Goal: Transaction & Acquisition: Book appointment/travel/reservation

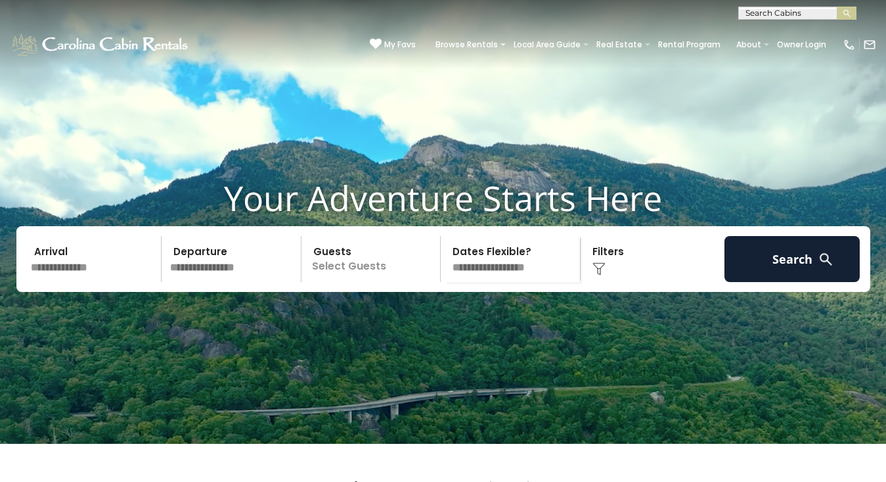
click at [208, 267] on input "text" at bounding box center [234, 259] width 136 height 46
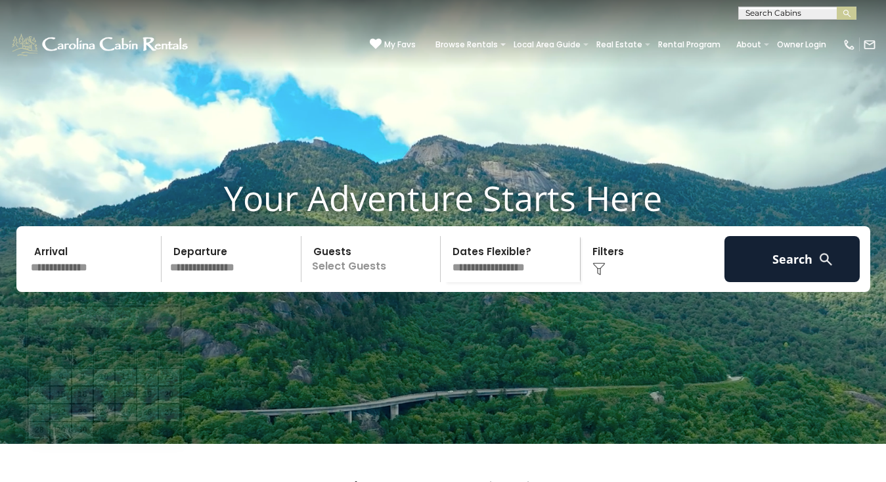
click at [81, 282] on input "text" at bounding box center [94, 259] width 136 height 46
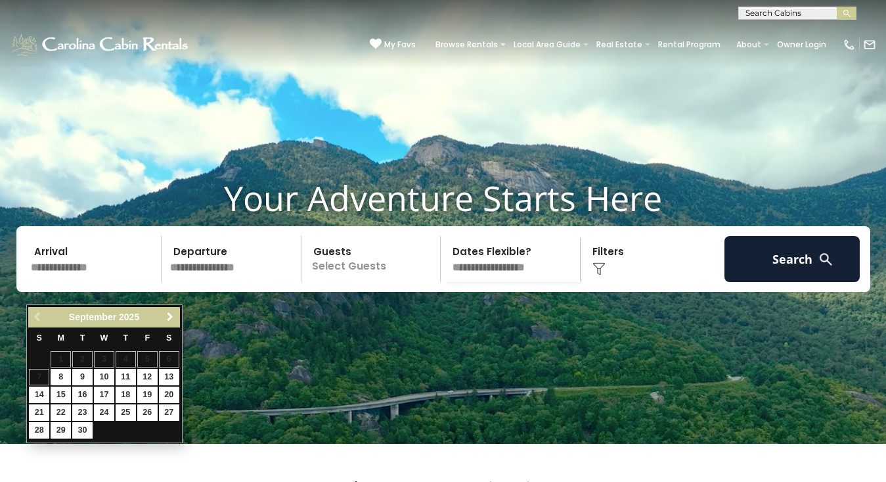
click at [177, 307] on div "Previous Next September 2025" at bounding box center [103, 317] width 151 height 20
click at [173, 310] on link "Next" at bounding box center [170, 317] width 16 height 16
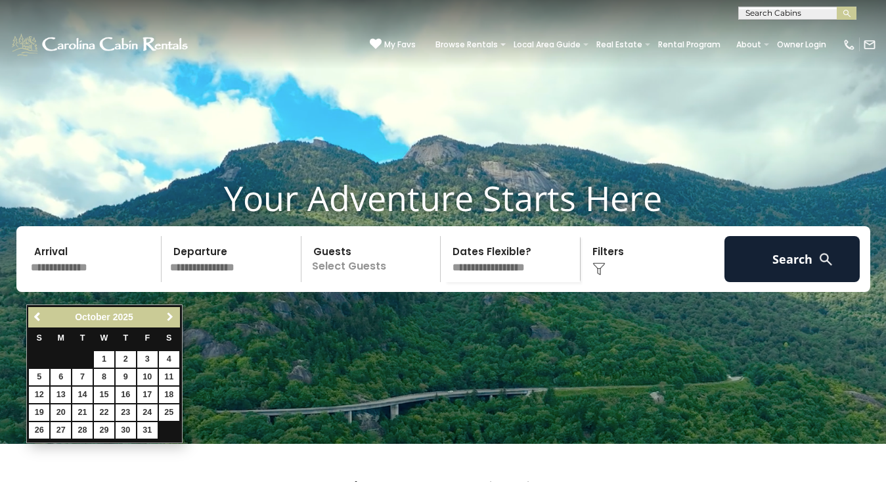
click at [173, 310] on link "Next" at bounding box center [170, 317] width 16 height 16
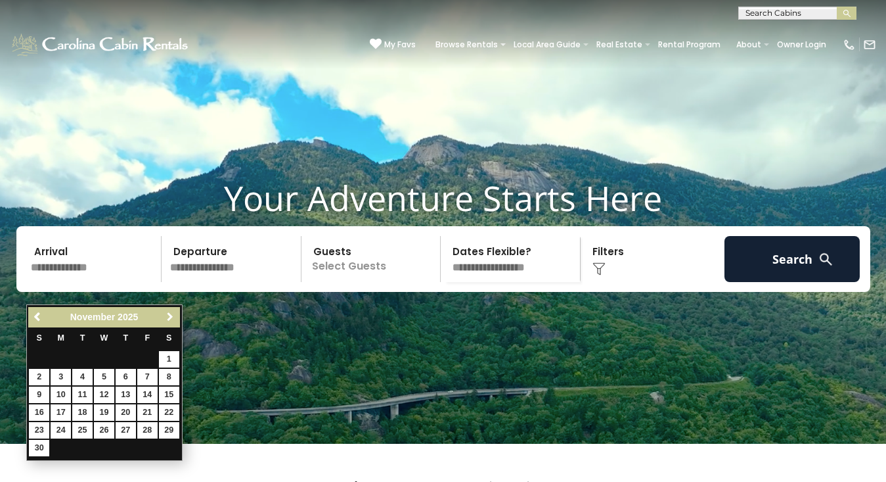
click at [173, 314] on span "Next" at bounding box center [170, 316] width 11 height 11
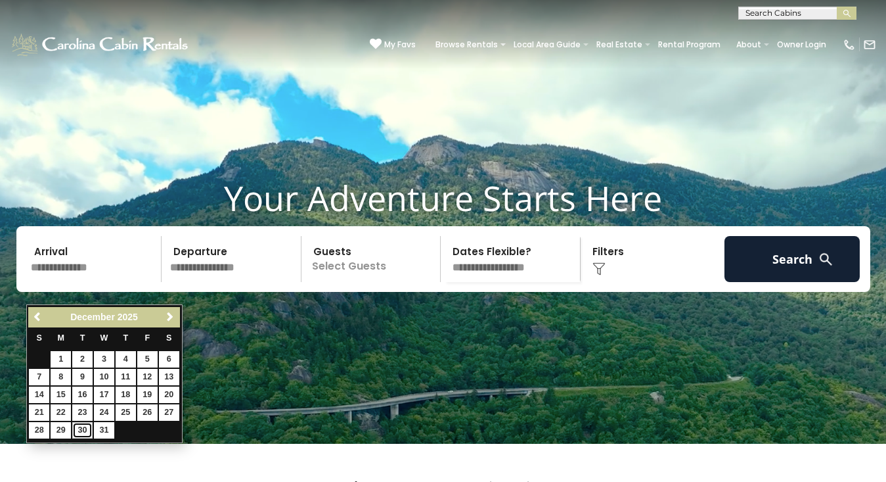
click at [80, 430] on link "30" at bounding box center [82, 430] width 20 height 16
type input "********"
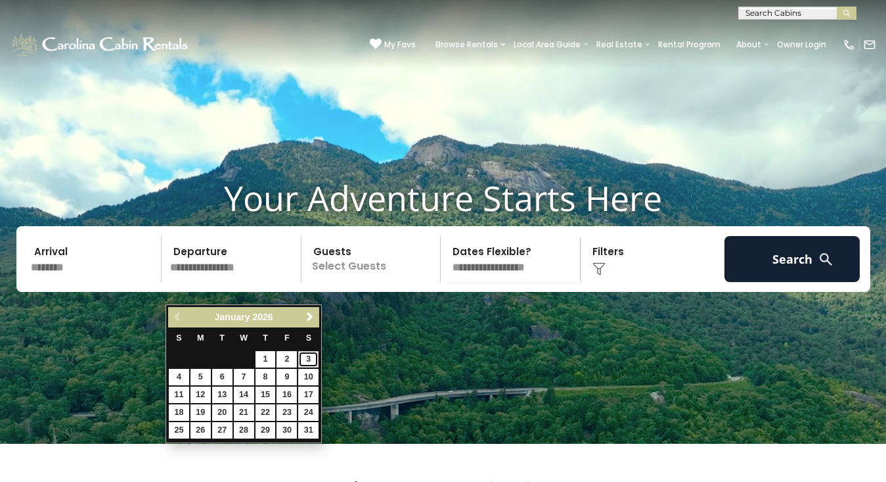
click at [306, 357] on link "3" at bounding box center [308, 359] width 20 height 16
type input "******"
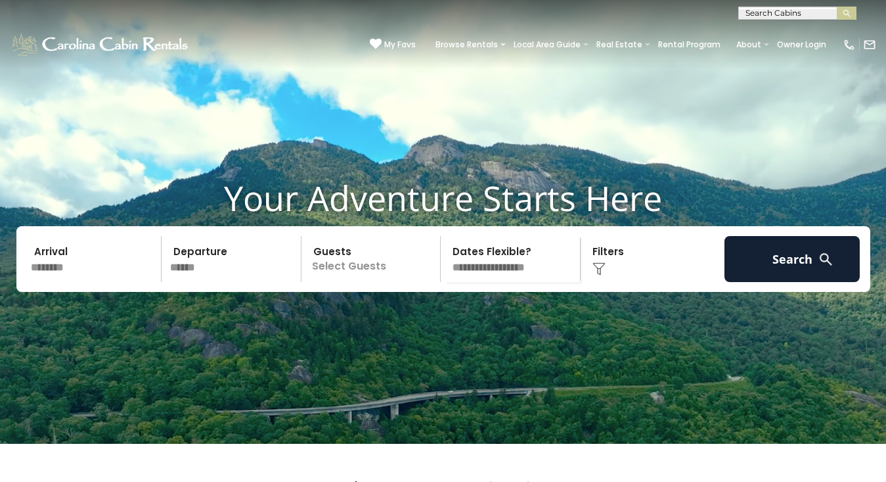
click at [359, 282] on p "Select Guests" at bounding box center [373, 259] width 135 height 46
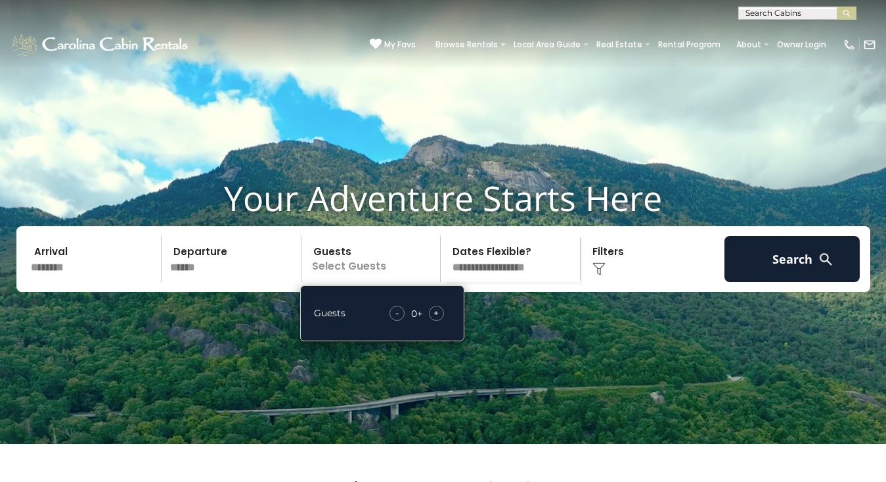
click at [439, 321] on div "+" at bounding box center [436, 313] width 15 height 15
click at [439, 319] on span "+" at bounding box center [436, 312] width 5 height 13
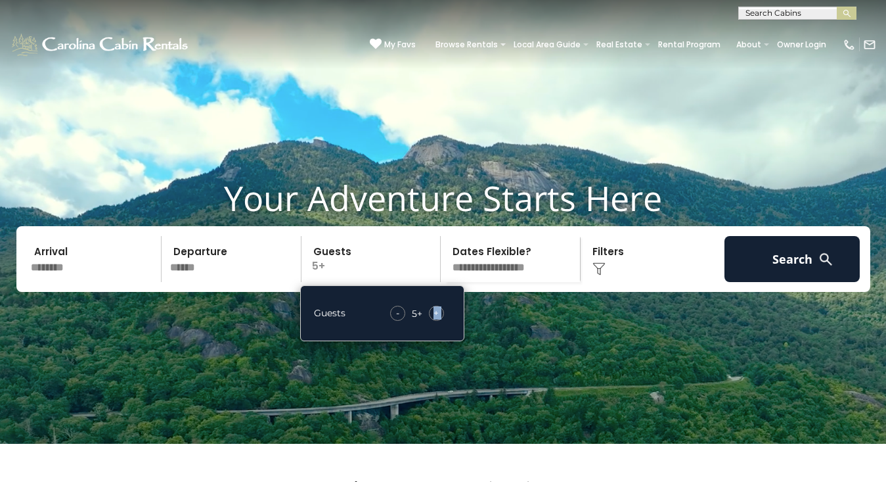
click at [439, 319] on span "+" at bounding box center [436, 312] width 5 height 13
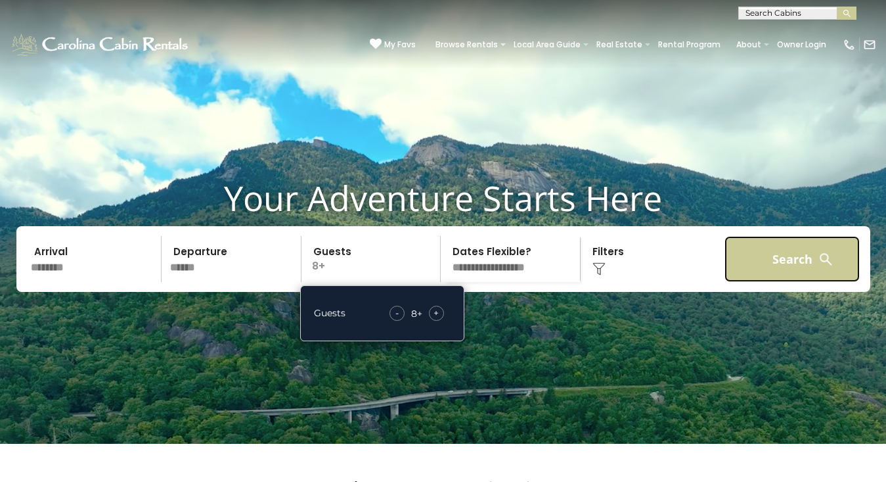
click at [757, 282] on button "Search" at bounding box center [793, 259] width 136 height 46
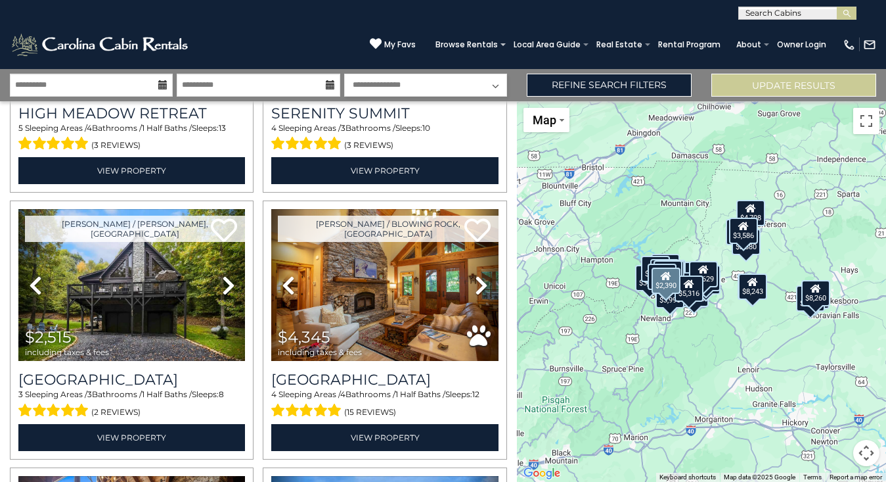
scroll to position [1024, 0]
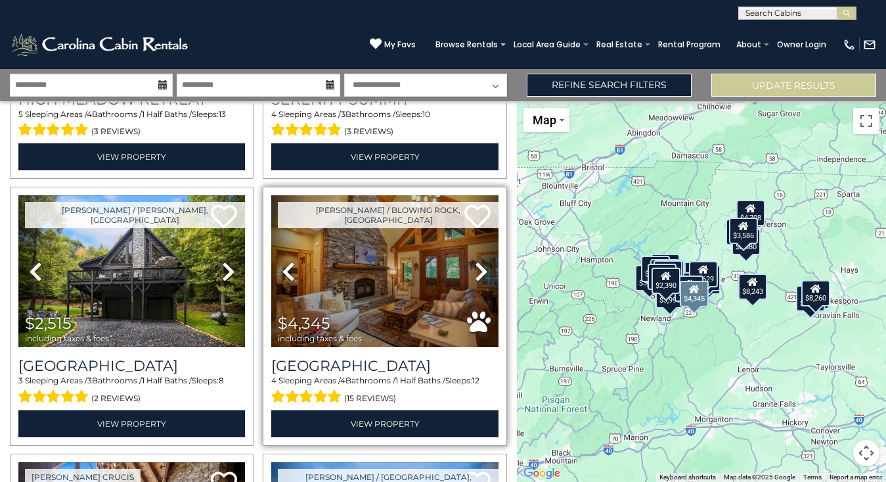
click at [481, 269] on icon at bounding box center [481, 271] width 13 height 21
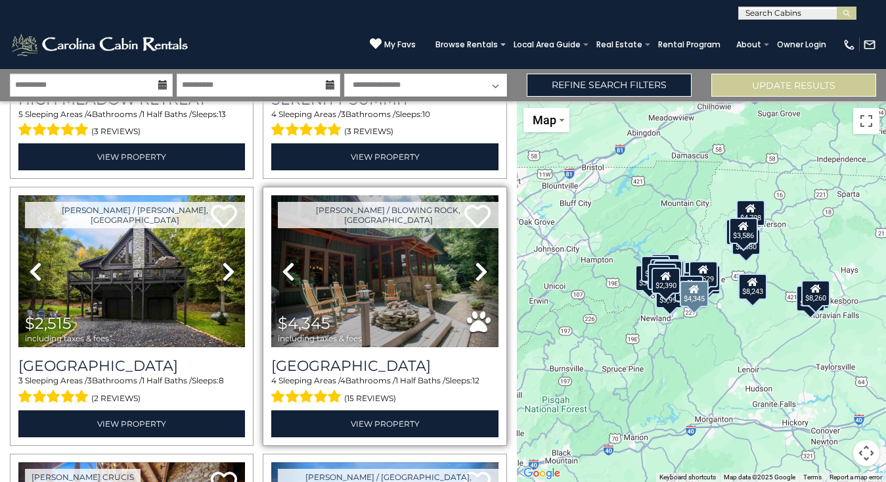
click at [481, 269] on icon at bounding box center [481, 271] width 13 height 21
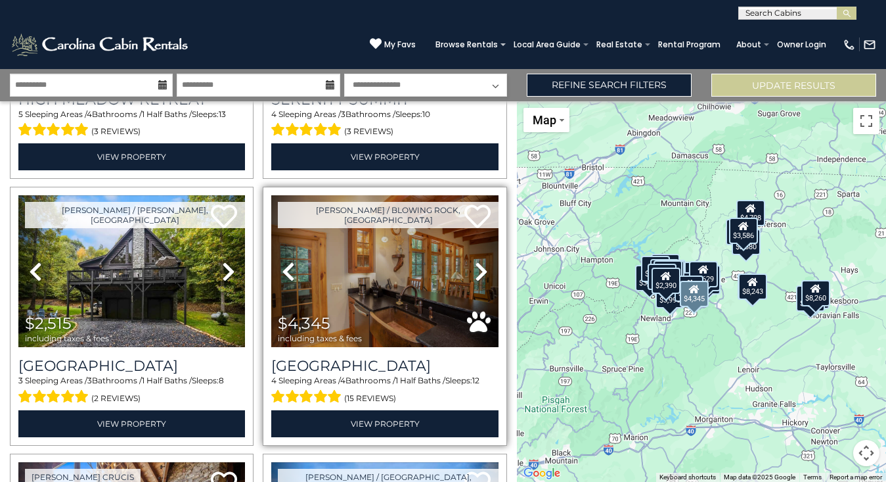
click at [481, 269] on icon at bounding box center [481, 271] width 13 height 21
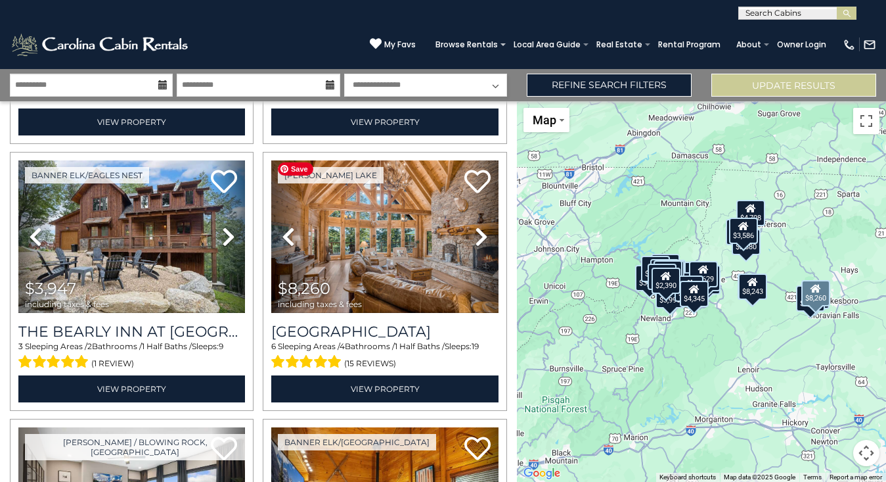
scroll to position [525, 0]
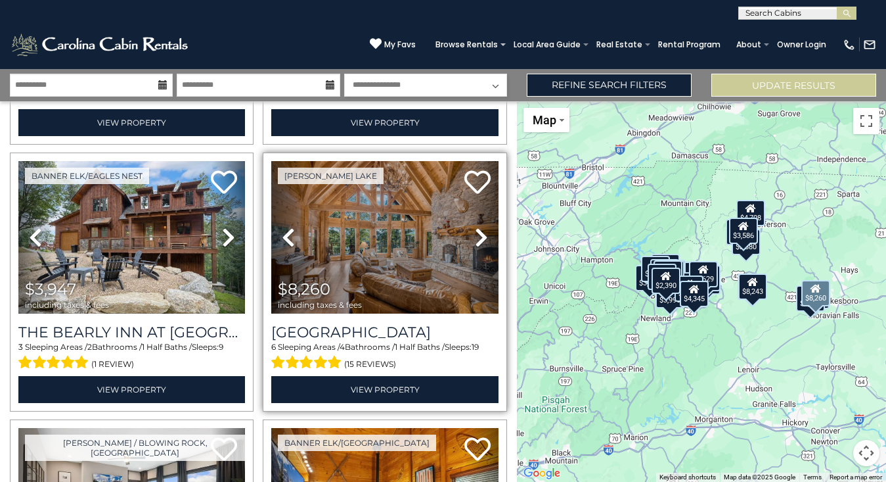
click at [482, 232] on icon at bounding box center [481, 237] width 13 height 21
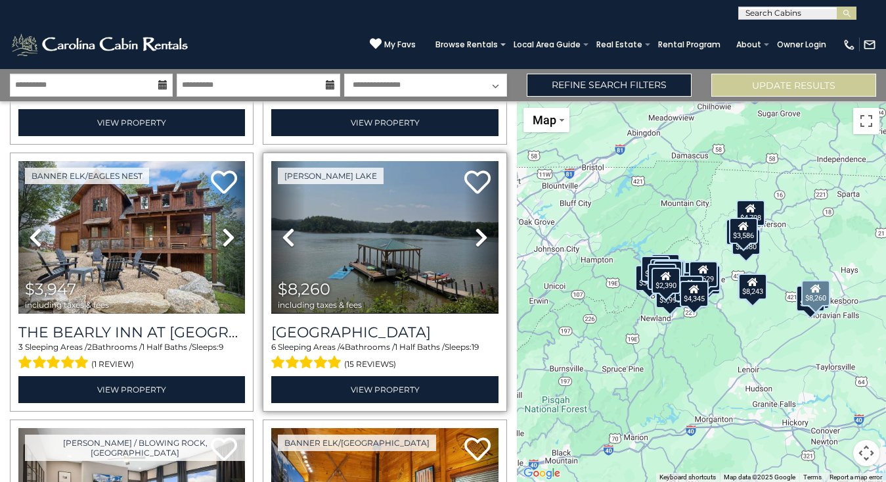
click at [482, 232] on icon at bounding box center [481, 237] width 13 height 21
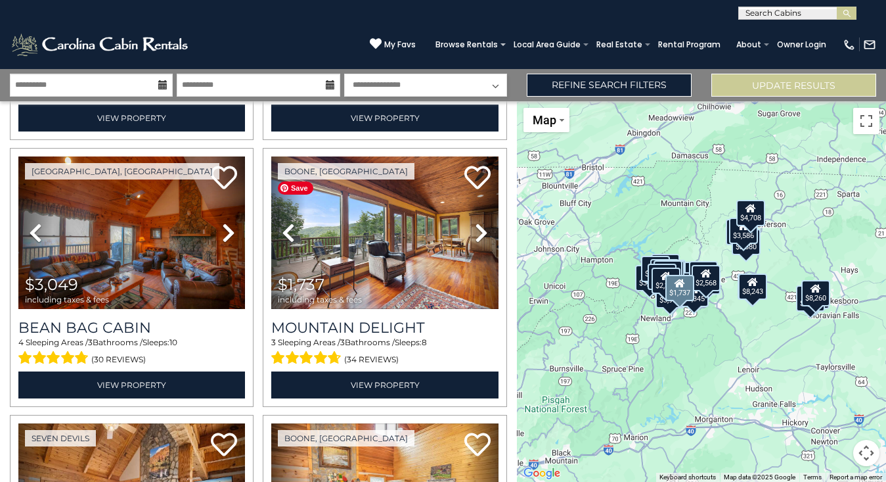
scroll to position [1869, 0]
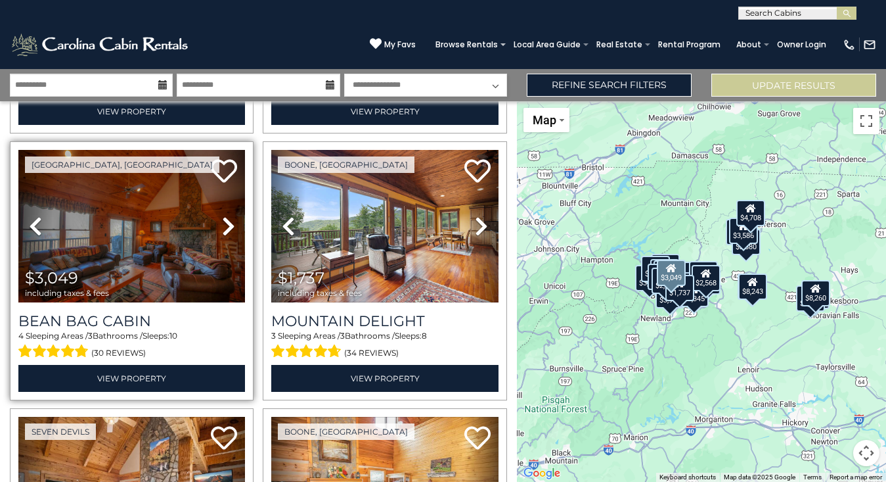
click at [227, 221] on icon at bounding box center [228, 226] width 13 height 21
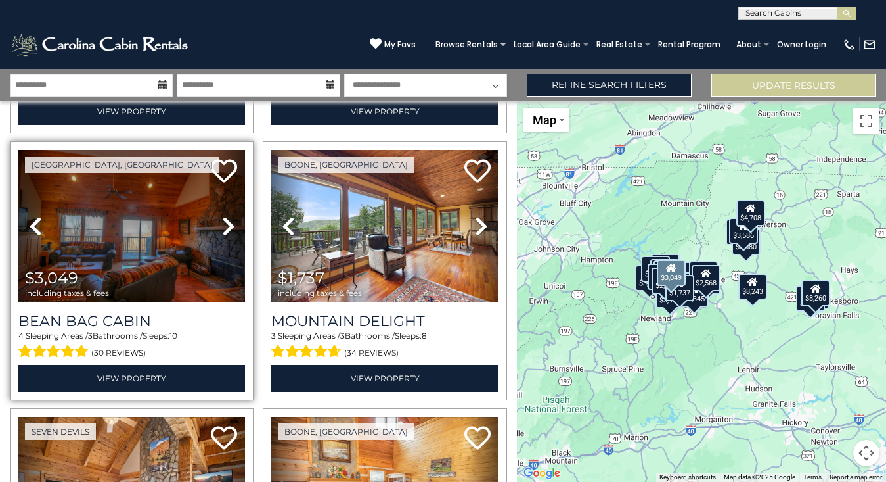
click at [223, 226] on icon at bounding box center [228, 226] width 13 height 21
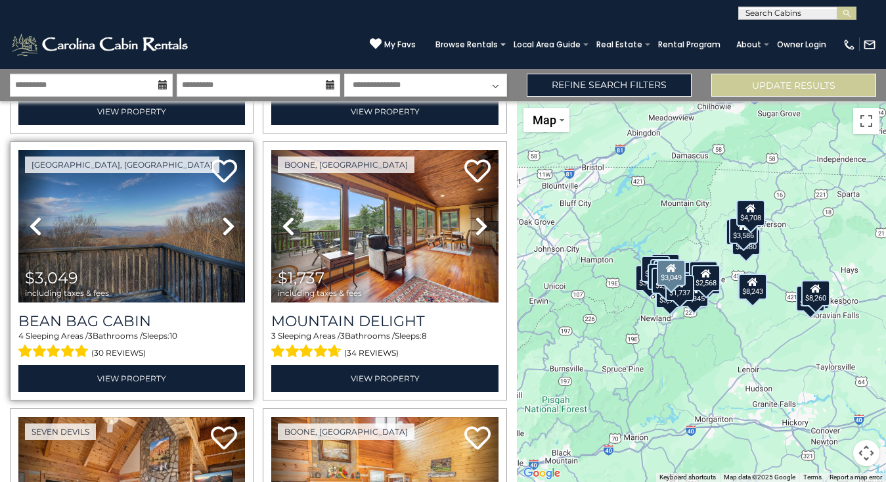
click at [223, 226] on icon at bounding box center [228, 226] width 13 height 21
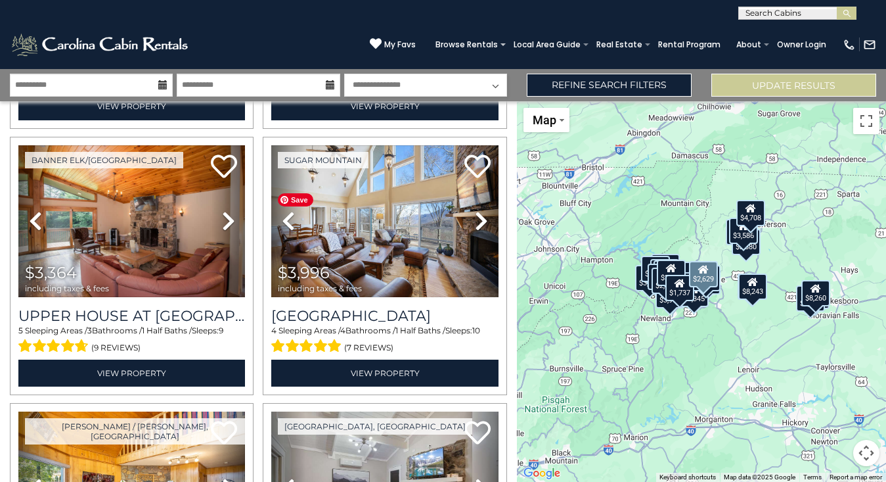
scroll to position [2420, 0]
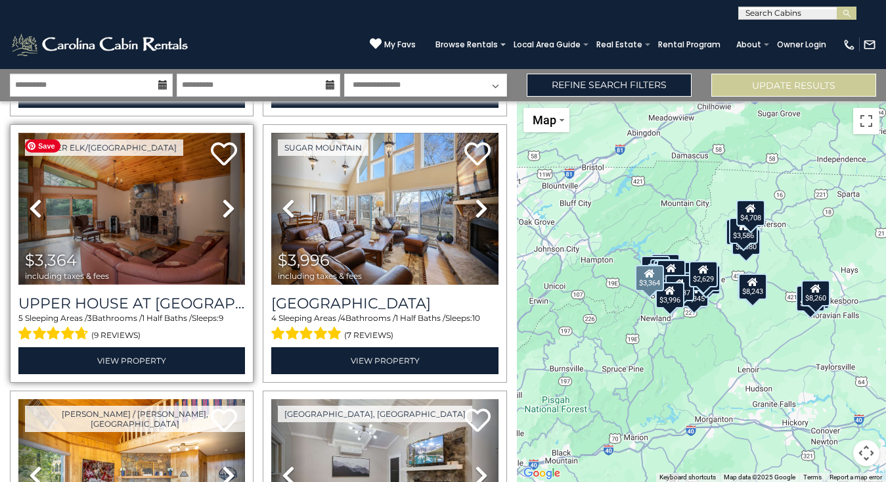
click at [141, 237] on img at bounding box center [131, 209] width 227 height 152
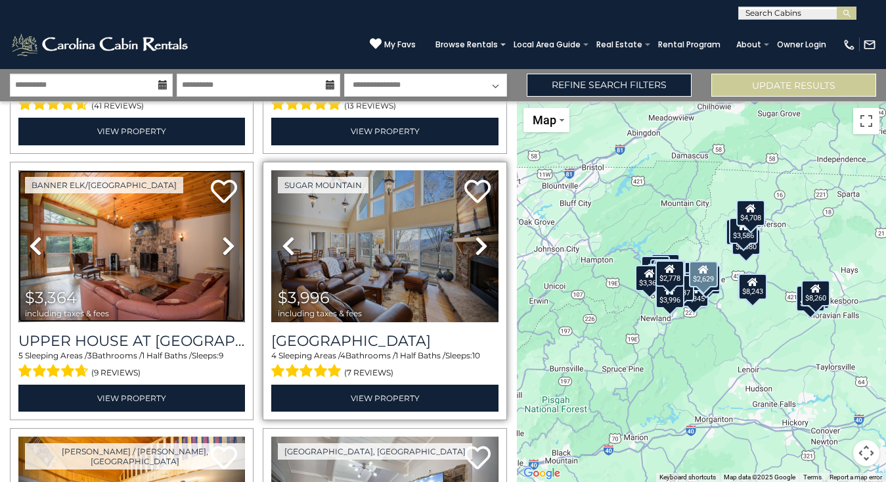
scroll to position [2386, 0]
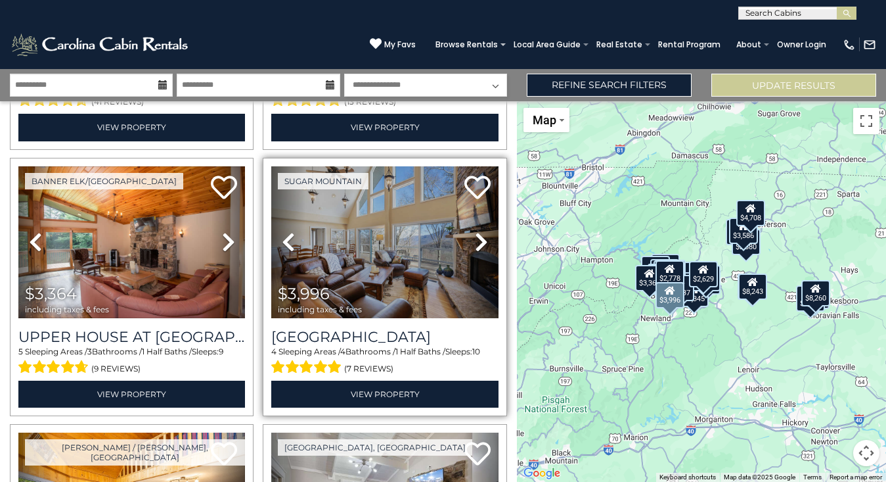
click at [480, 240] on icon at bounding box center [481, 241] width 13 height 21
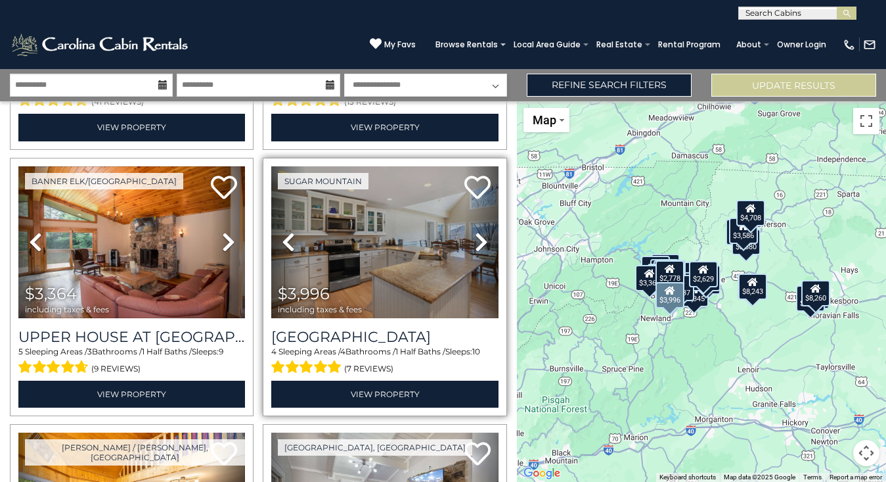
click at [479, 240] on icon at bounding box center [481, 241] width 13 height 21
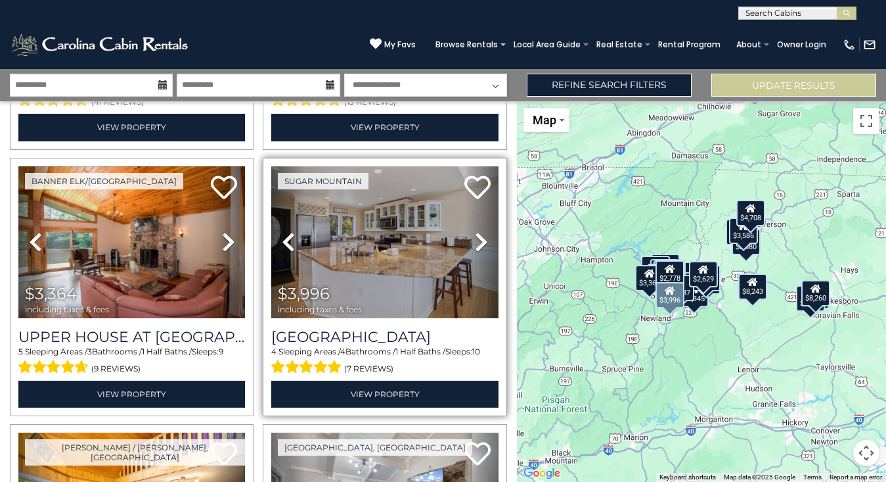
click at [479, 240] on icon at bounding box center [481, 241] width 13 height 21
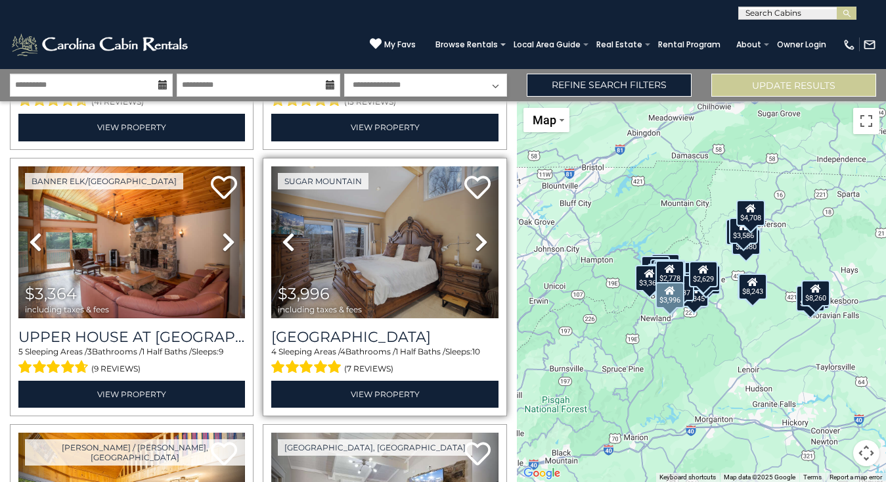
click at [478, 240] on icon at bounding box center [481, 241] width 13 height 21
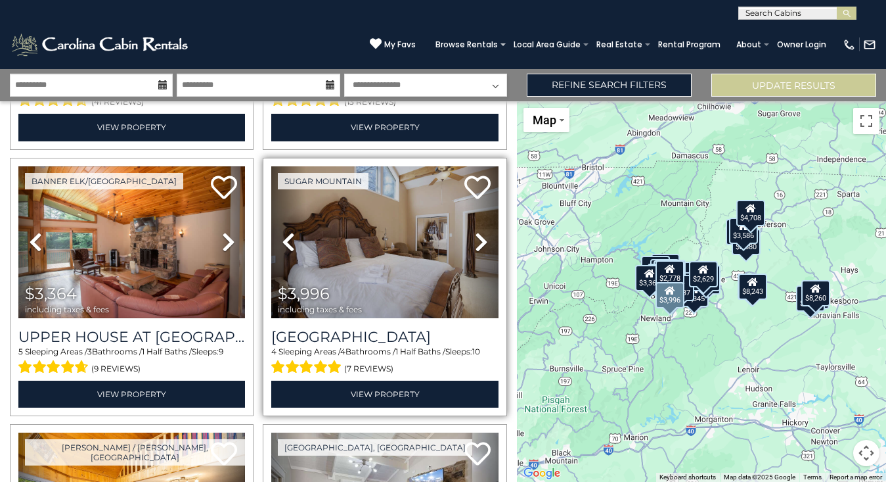
click at [478, 240] on icon at bounding box center [481, 241] width 13 height 21
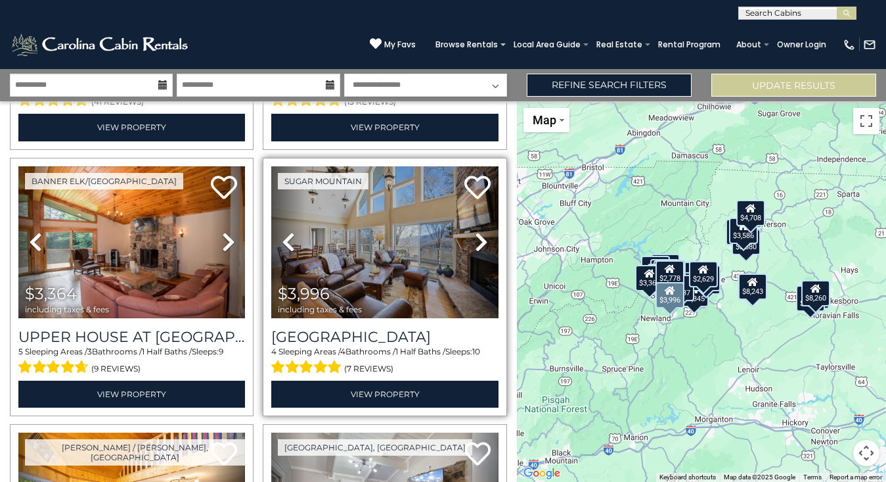
click at [478, 240] on icon at bounding box center [481, 241] width 13 height 21
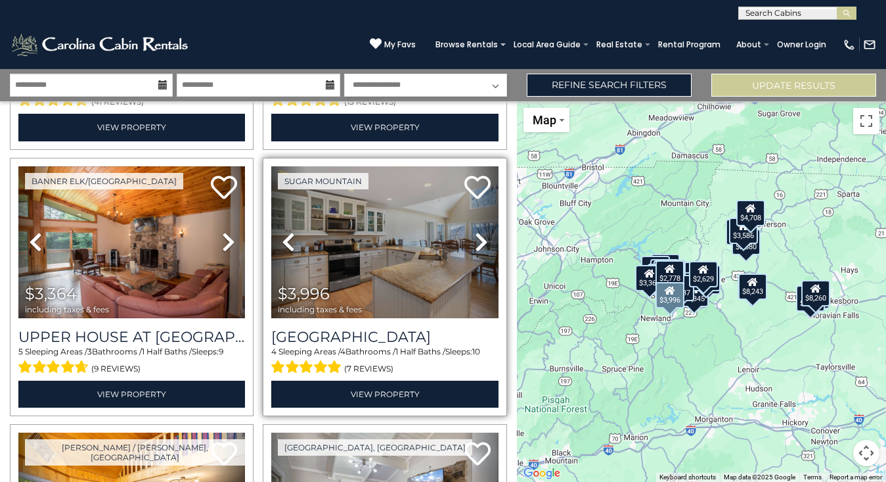
click at [478, 240] on icon at bounding box center [481, 241] width 13 height 21
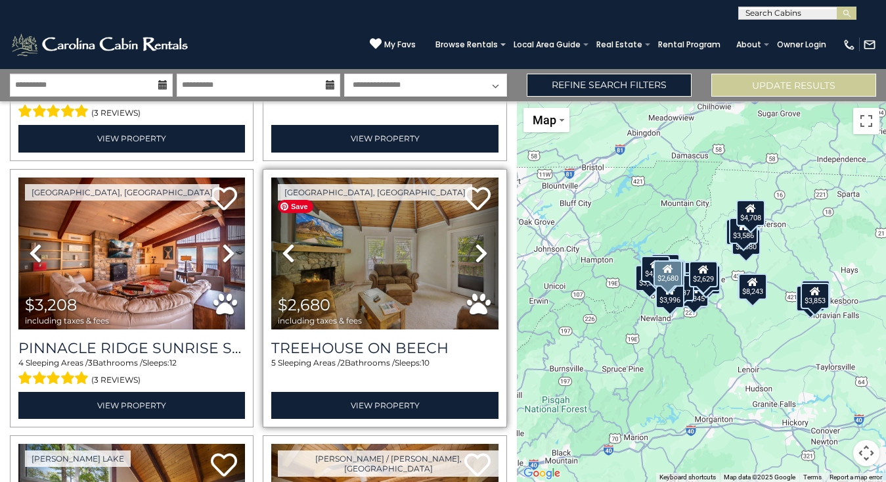
scroll to position [3457, 0]
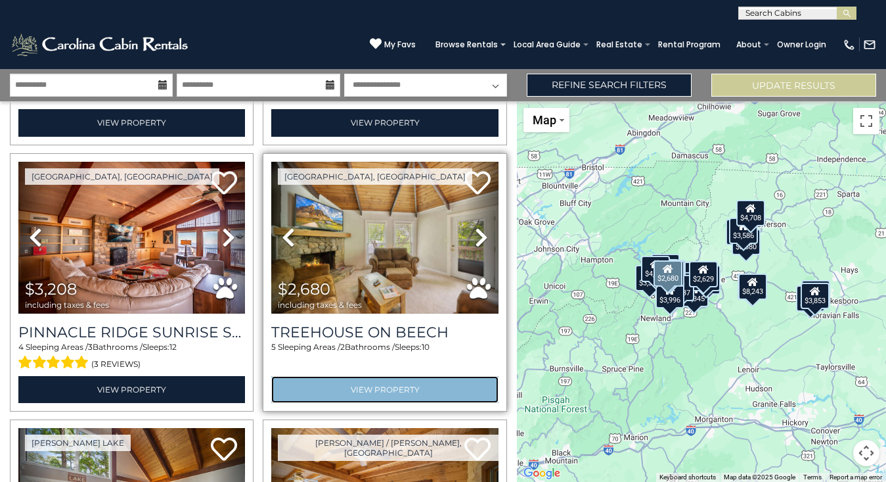
click at [398, 386] on link "View Property" at bounding box center [384, 389] width 227 height 27
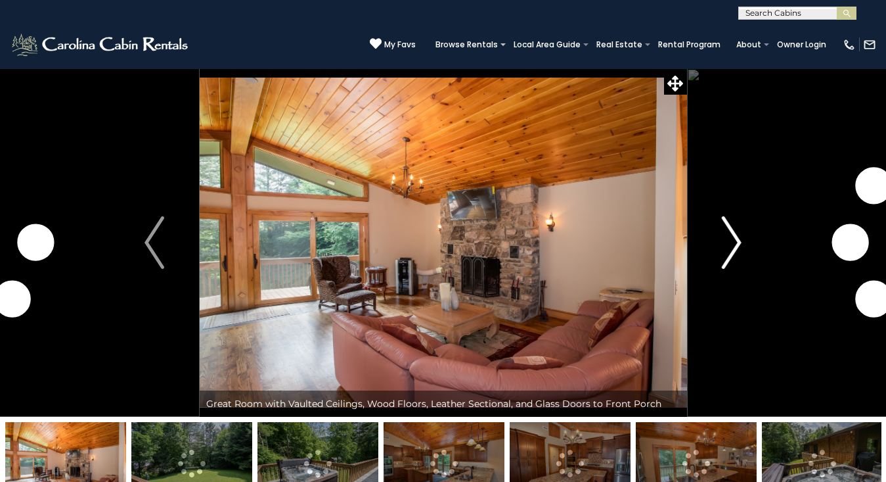
click at [726, 260] on img "Next" at bounding box center [732, 242] width 20 height 53
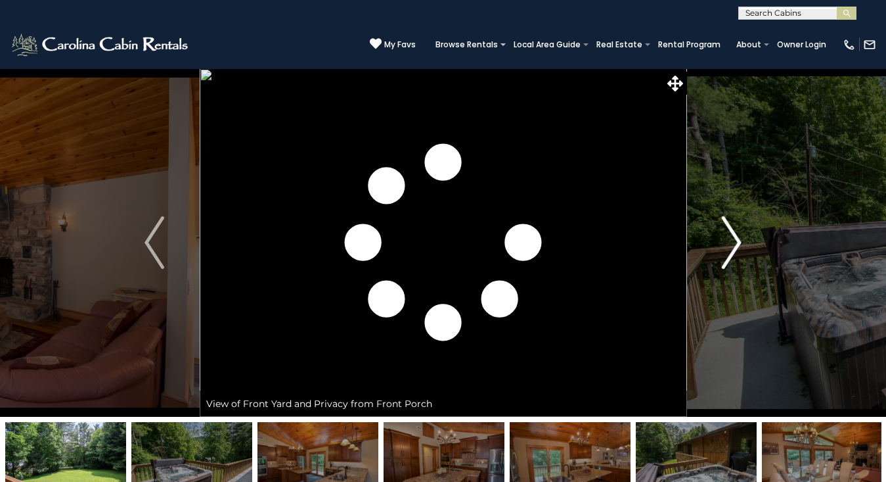
click at [726, 260] on img "Next" at bounding box center [732, 242] width 20 height 53
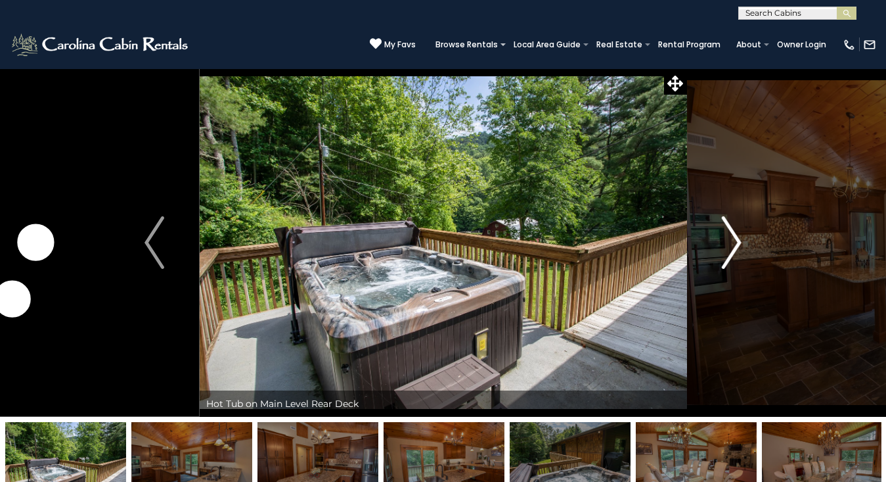
click at [726, 260] on img "Next" at bounding box center [732, 242] width 20 height 53
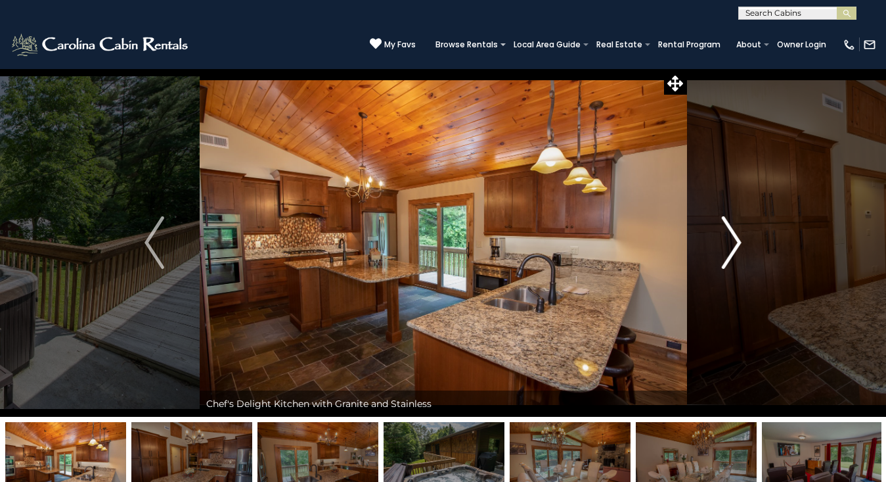
click at [726, 260] on img "Next" at bounding box center [732, 242] width 20 height 53
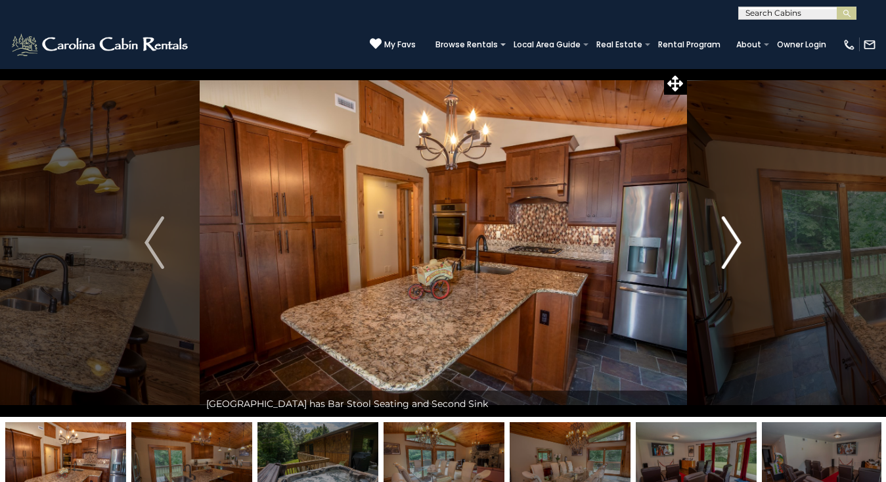
click at [726, 260] on img "Next" at bounding box center [732, 242] width 20 height 53
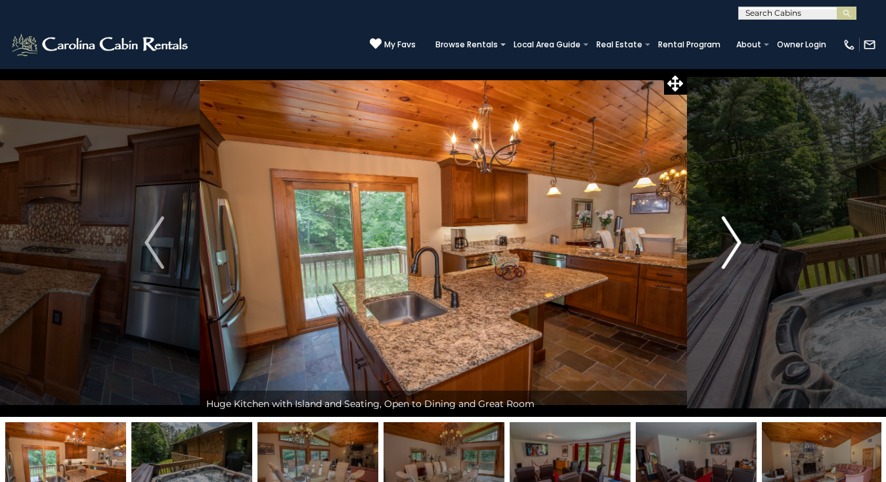
click at [726, 260] on img "Next" at bounding box center [732, 242] width 20 height 53
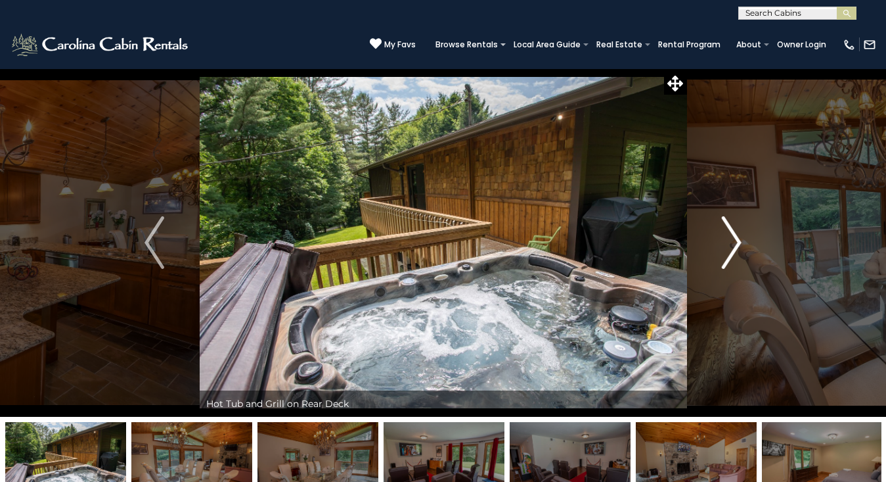
click at [726, 260] on img "Next" at bounding box center [732, 242] width 20 height 53
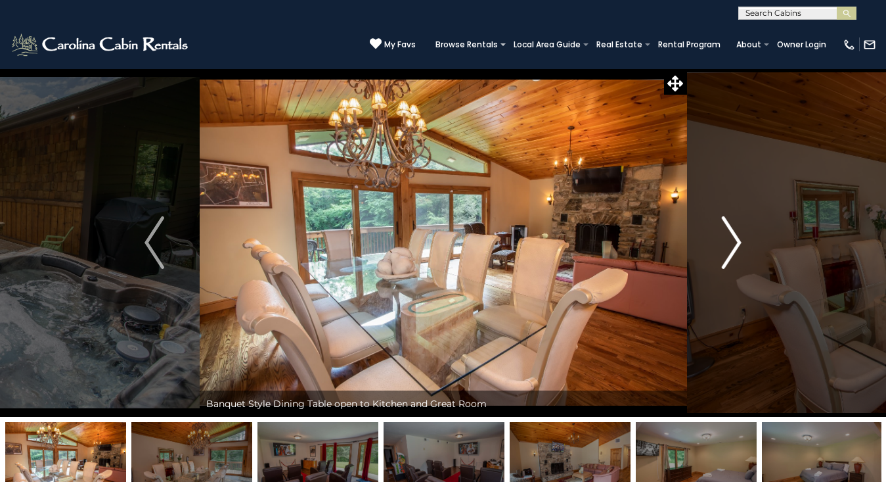
click at [726, 260] on img "Next" at bounding box center [732, 242] width 20 height 53
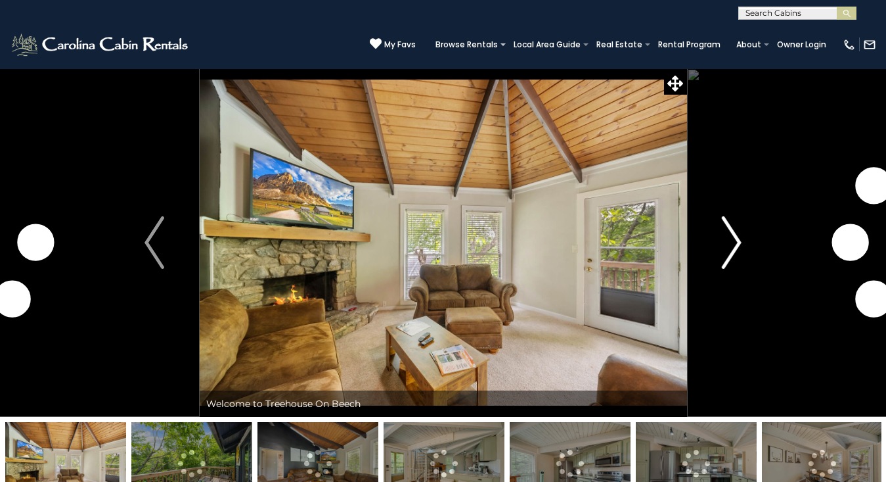
click at [746, 221] on button "Next" at bounding box center [732, 242] width 91 height 348
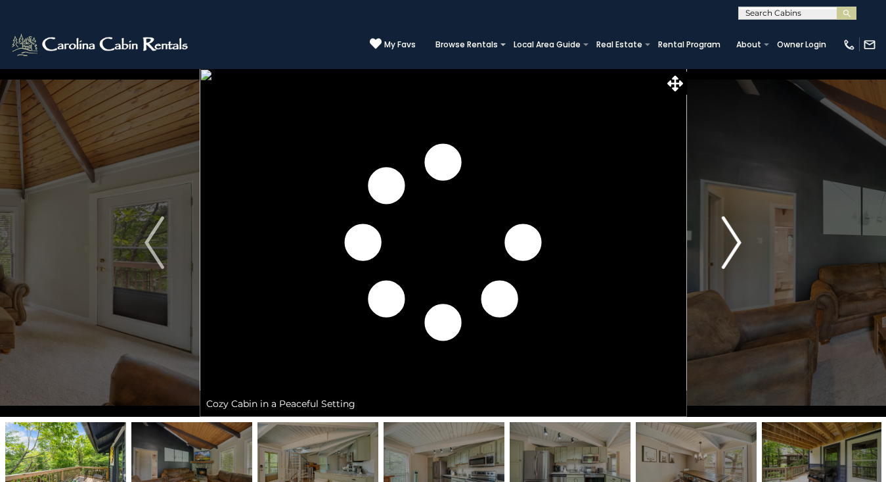
click at [735, 233] on img "Next" at bounding box center [732, 242] width 20 height 53
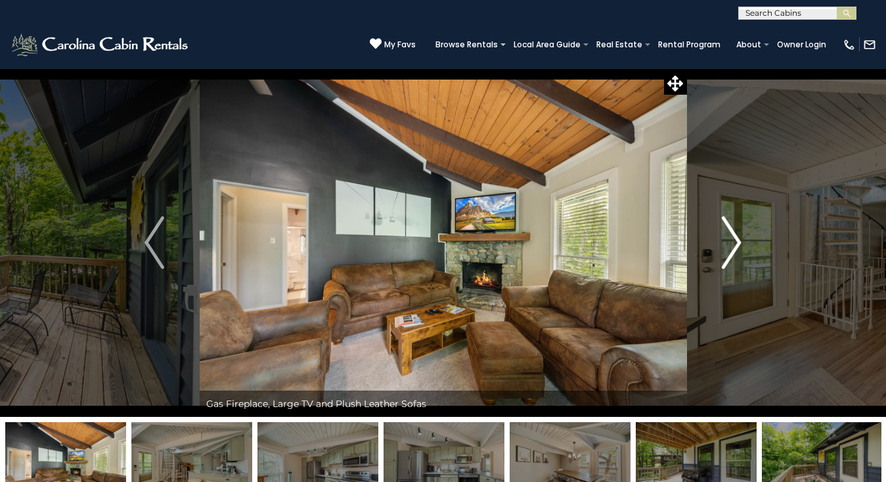
click at [735, 233] on img "Next" at bounding box center [732, 242] width 20 height 53
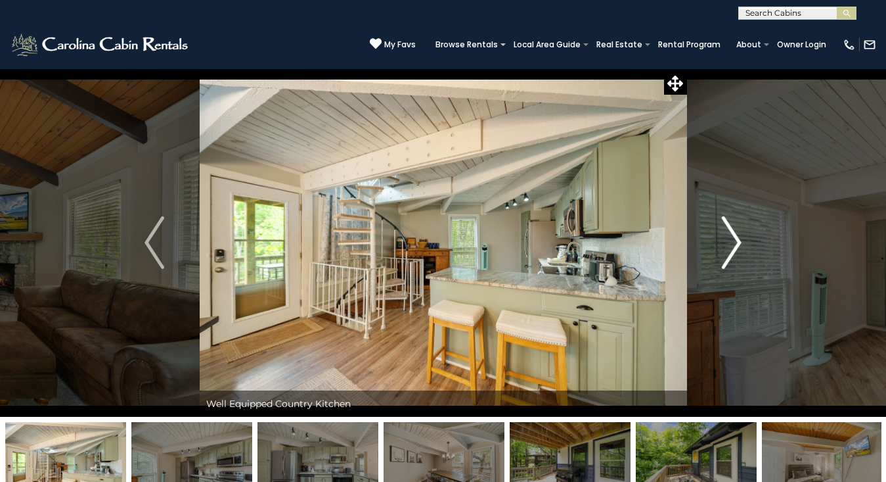
click at [735, 233] on img "Next" at bounding box center [732, 242] width 20 height 53
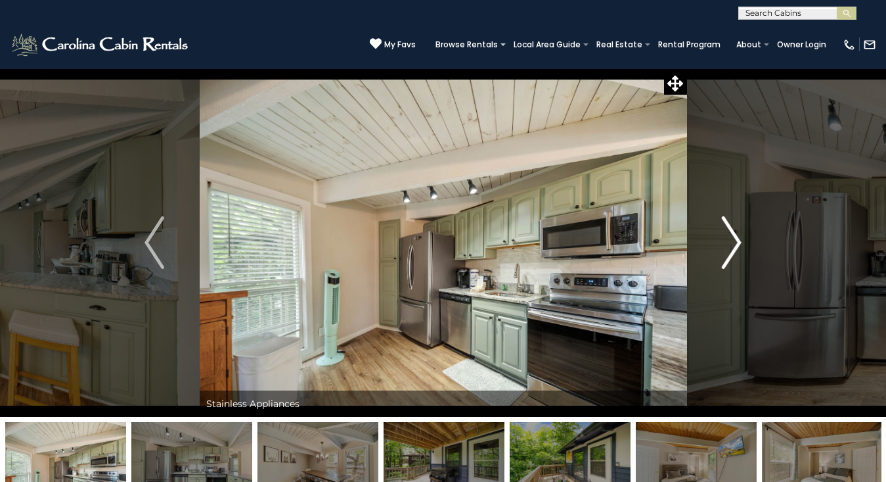
click at [735, 233] on img "Next" at bounding box center [732, 242] width 20 height 53
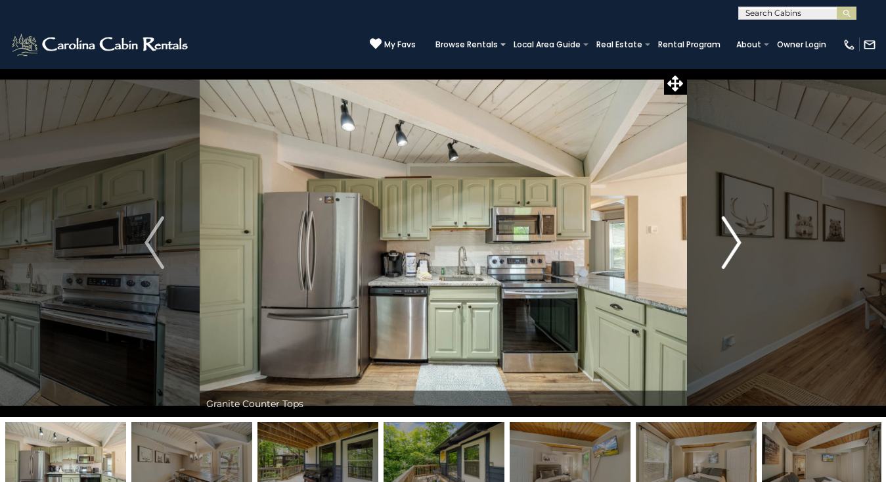
click at [735, 233] on img "Next" at bounding box center [732, 242] width 20 height 53
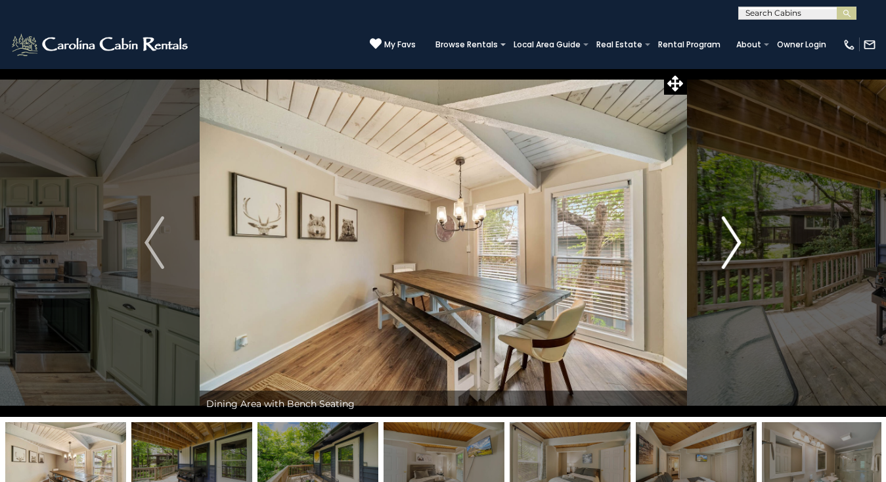
click at [735, 233] on img "Next" at bounding box center [732, 242] width 20 height 53
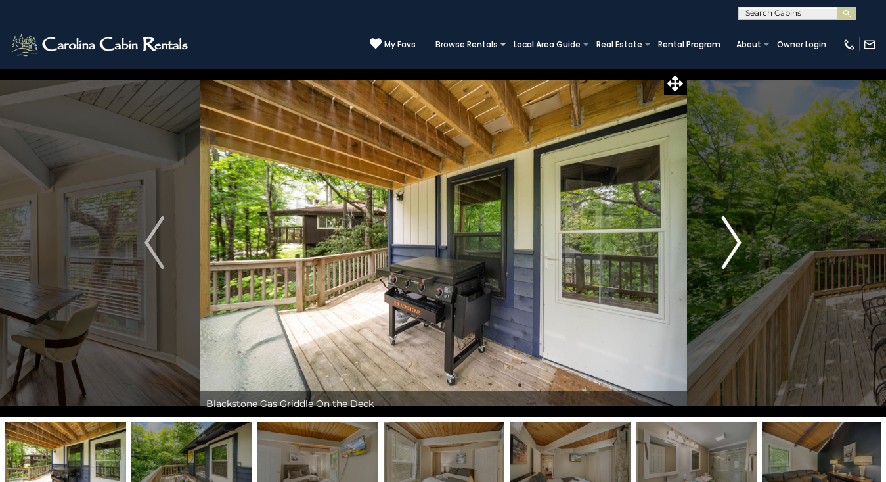
click at [735, 233] on img "Next" at bounding box center [732, 242] width 20 height 53
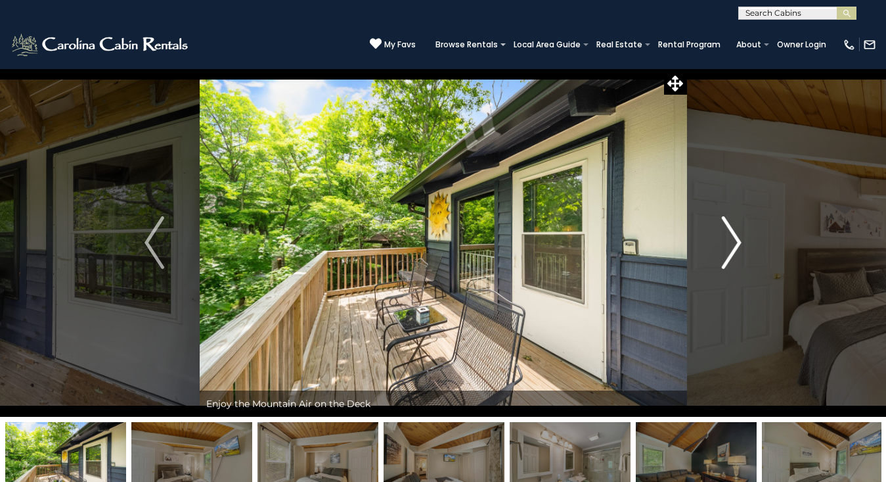
click at [735, 233] on img "Next" at bounding box center [732, 242] width 20 height 53
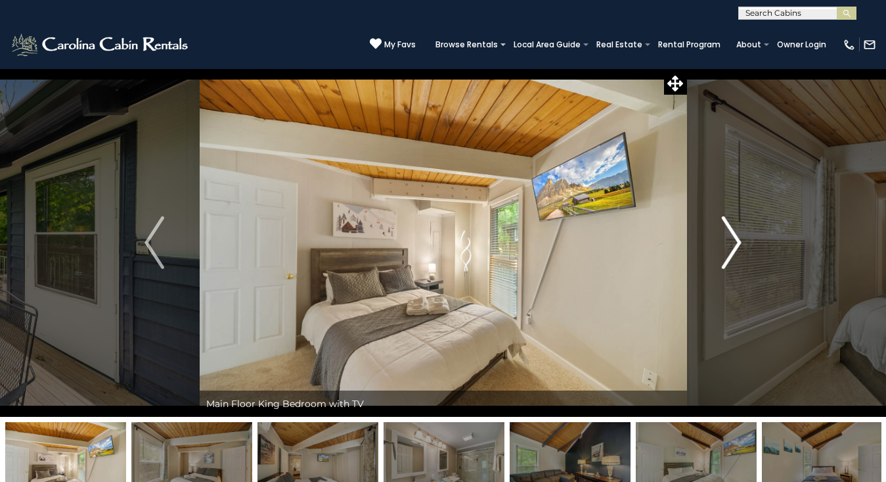
click at [735, 233] on img "Next" at bounding box center [732, 242] width 20 height 53
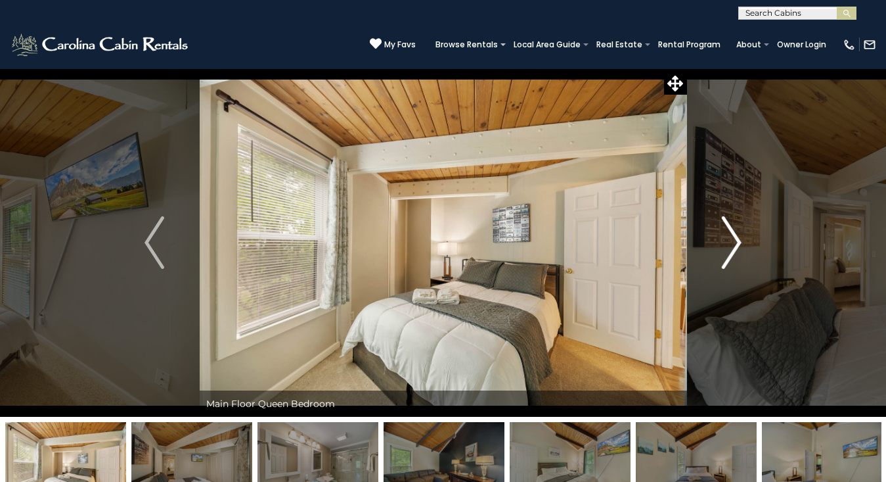
click at [735, 233] on img "Next" at bounding box center [732, 242] width 20 height 53
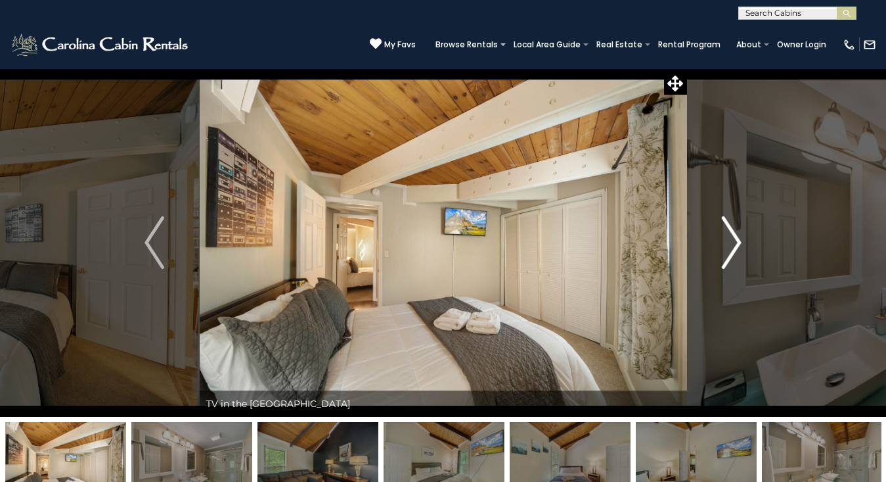
click at [735, 233] on img "Next" at bounding box center [732, 242] width 20 height 53
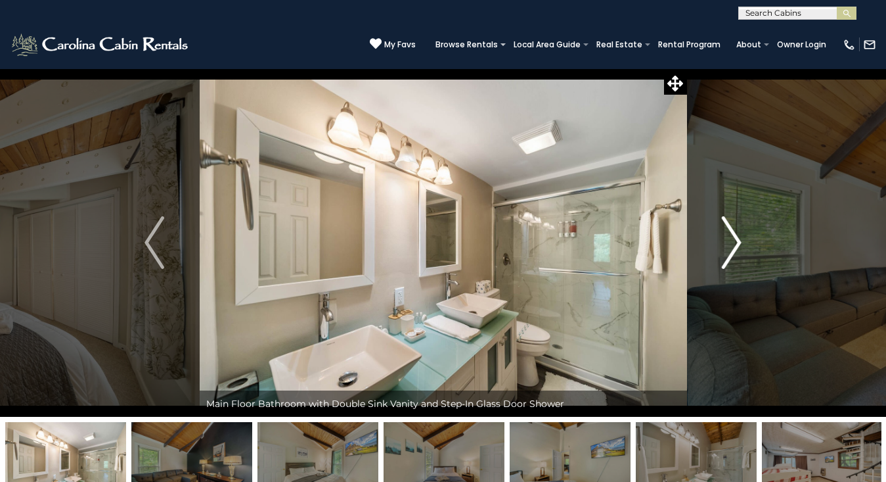
click at [735, 233] on img "Next" at bounding box center [732, 242] width 20 height 53
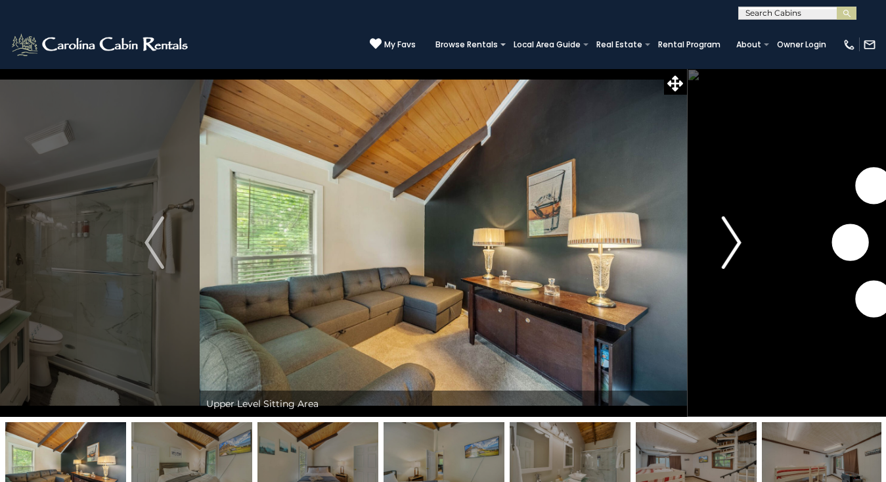
click at [735, 233] on img "Next" at bounding box center [732, 242] width 20 height 53
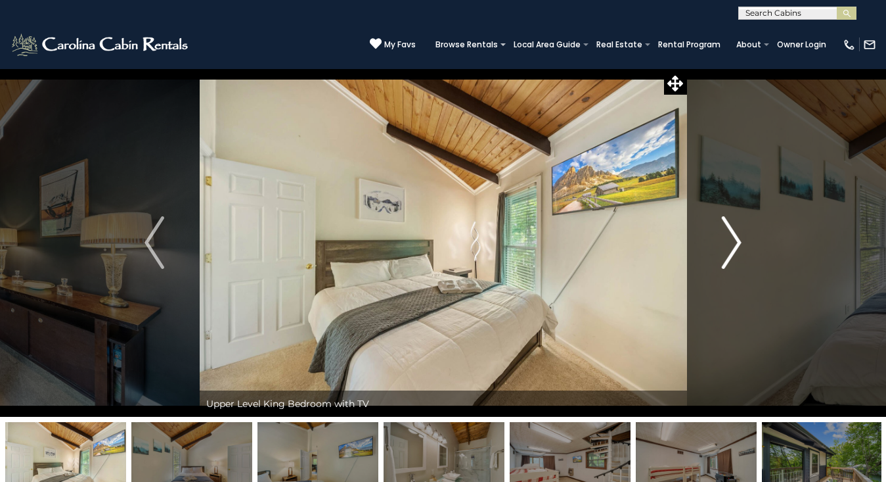
click at [735, 233] on img "Next" at bounding box center [732, 242] width 20 height 53
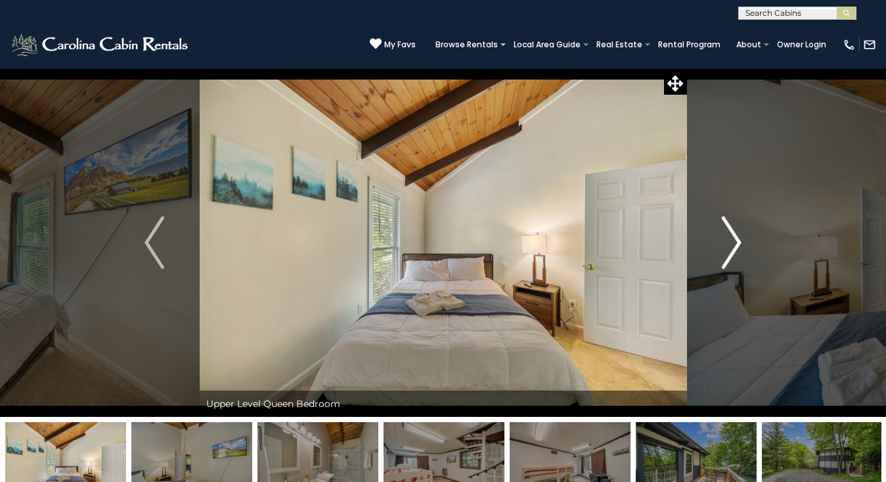
click at [735, 233] on img "Next" at bounding box center [732, 242] width 20 height 53
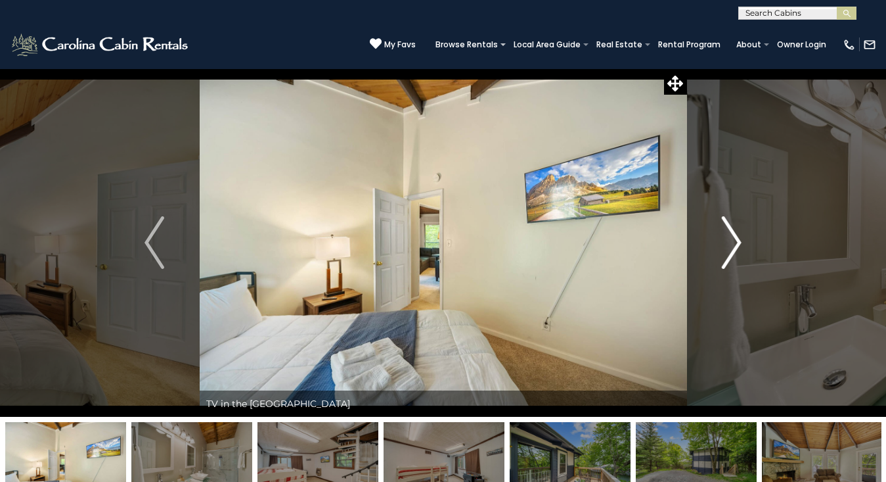
click at [735, 233] on img "Next" at bounding box center [732, 242] width 20 height 53
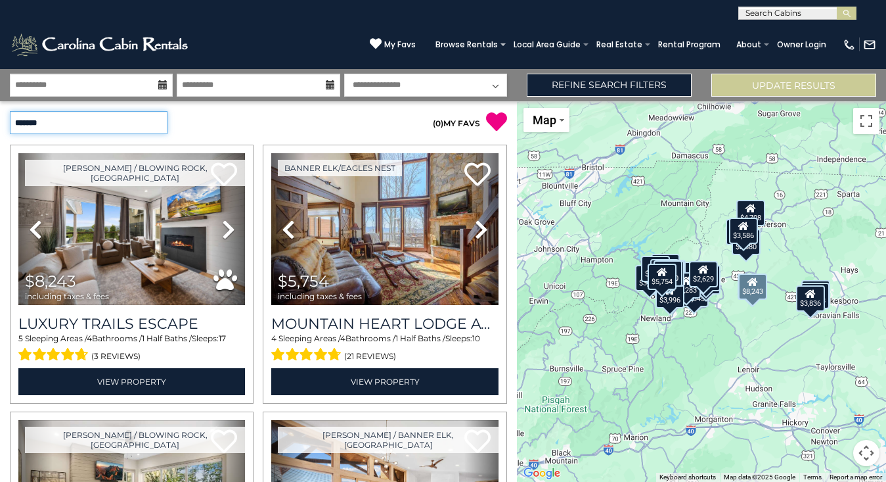
click at [137, 122] on select "**********" at bounding box center [89, 122] width 158 height 23
select select "**********"
click at [10, 111] on select "**********" at bounding box center [89, 122] width 158 height 23
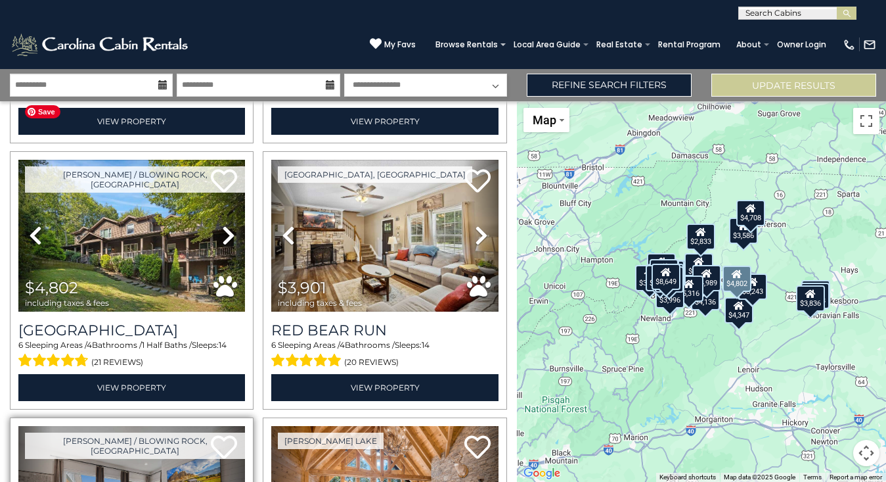
scroll to position [259, 0]
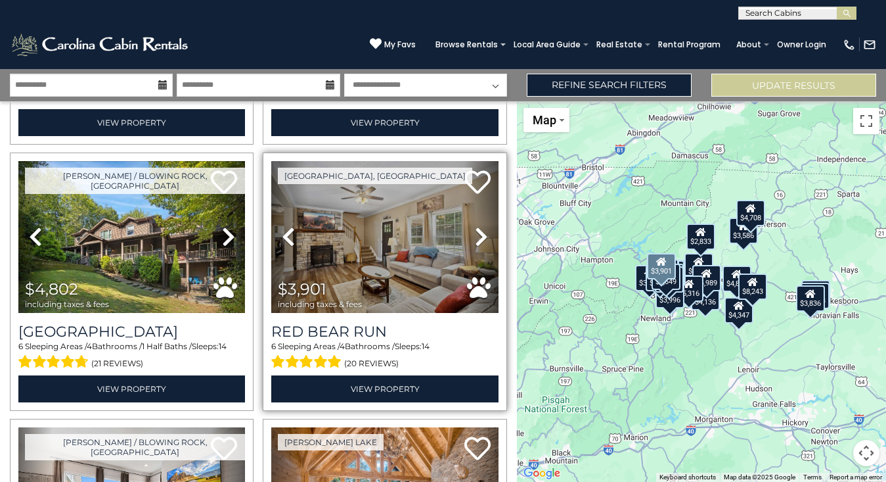
click at [478, 237] on icon at bounding box center [481, 236] width 13 height 21
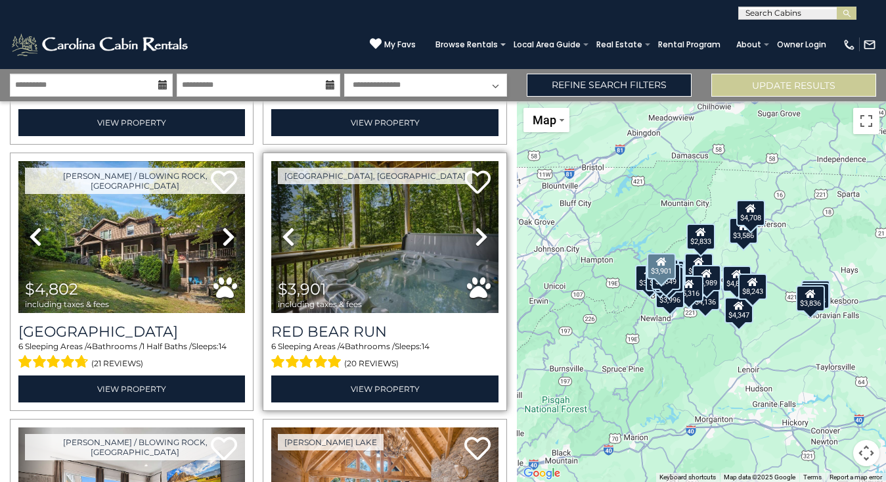
click at [478, 237] on icon at bounding box center [481, 236] width 13 height 21
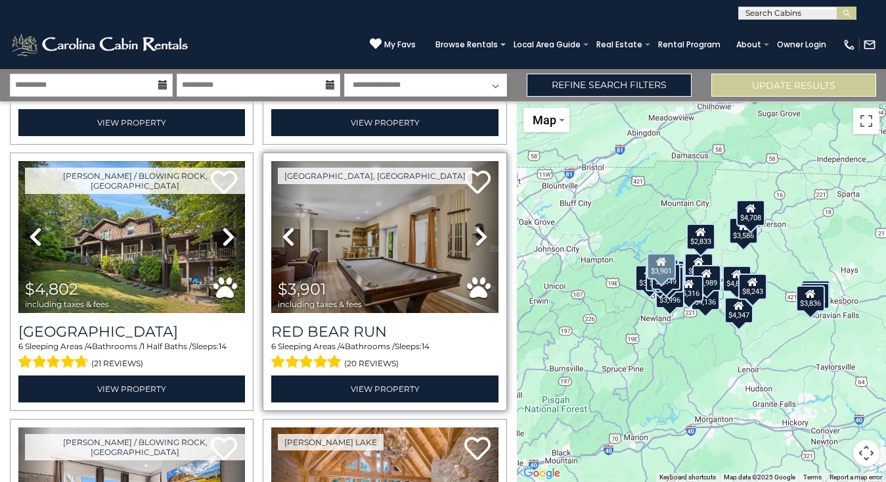
click at [478, 237] on icon at bounding box center [481, 236] width 13 height 21
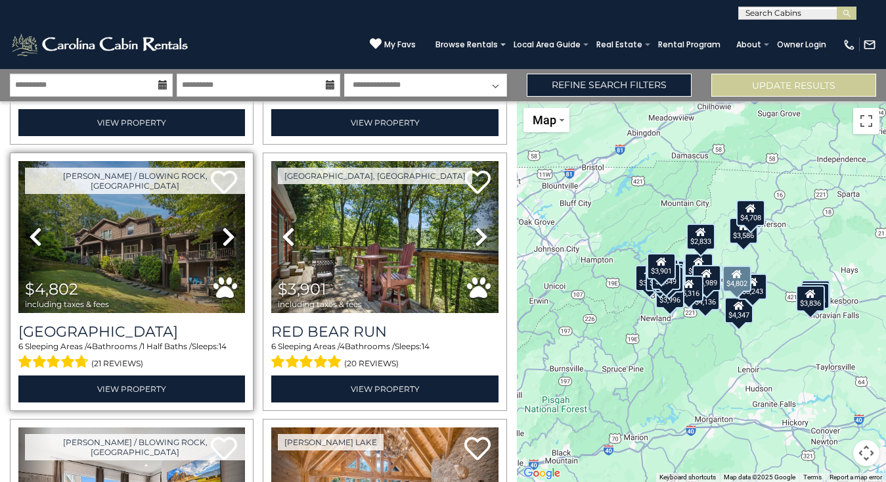
click at [224, 235] on icon at bounding box center [228, 236] width 13 height 21
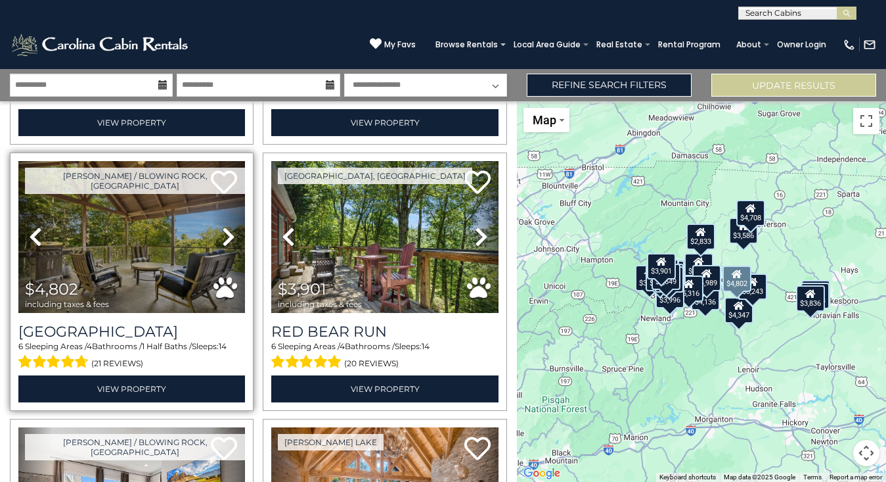
click at [224, 235] on icon at bounding box center [228, 236] width 13 height 21
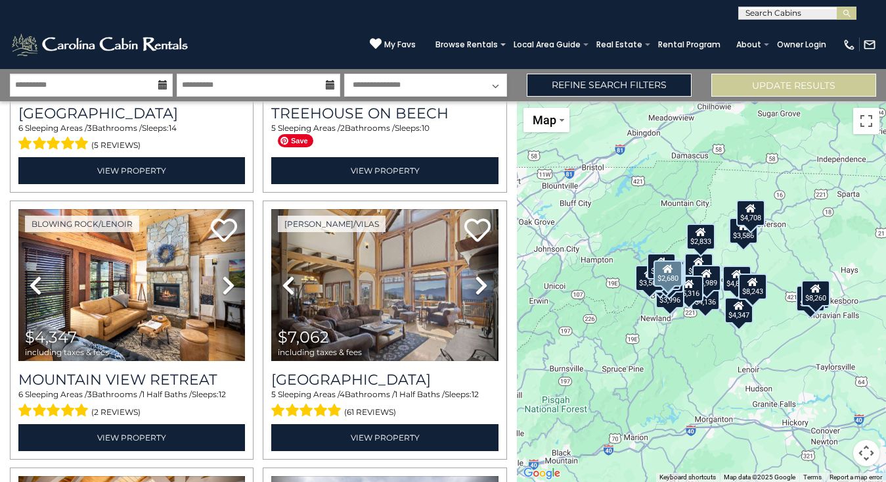
scroll to position [1023, 0]
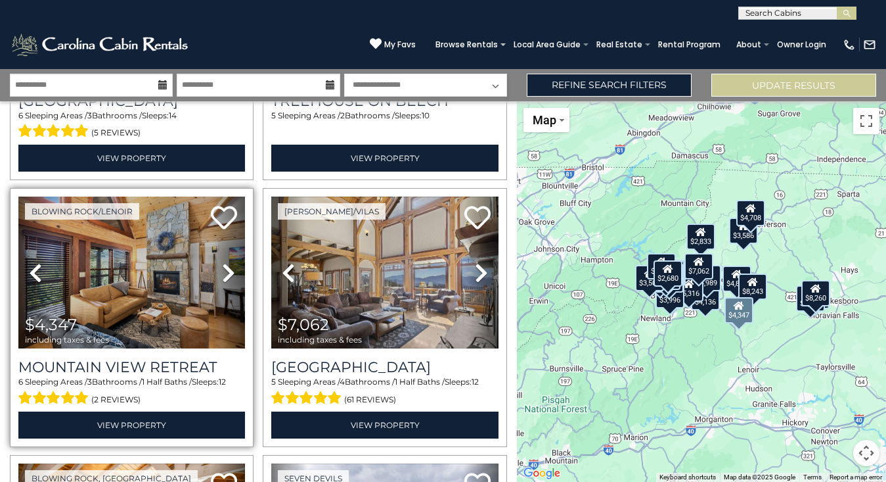
click at [227, 267] on icon at bounding box center [228, 272] width 13 height 21
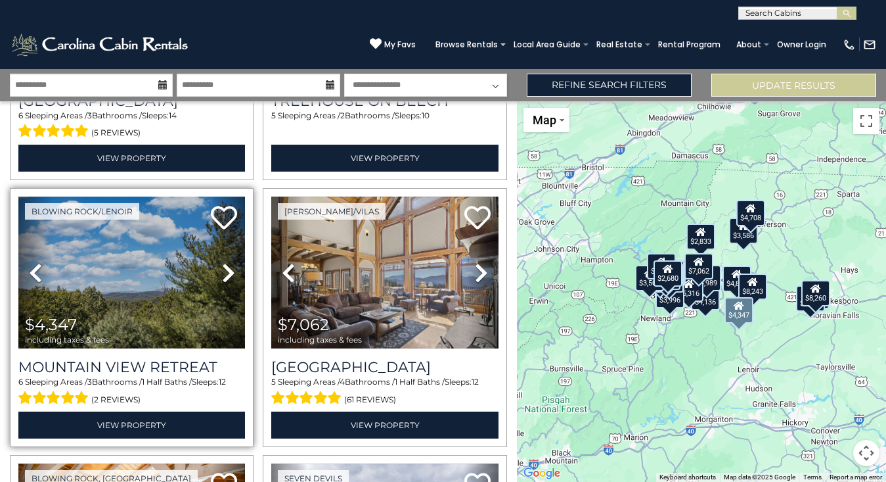
click at [227, 267] on icon at bounding box center [228, 272] width 13 height 21
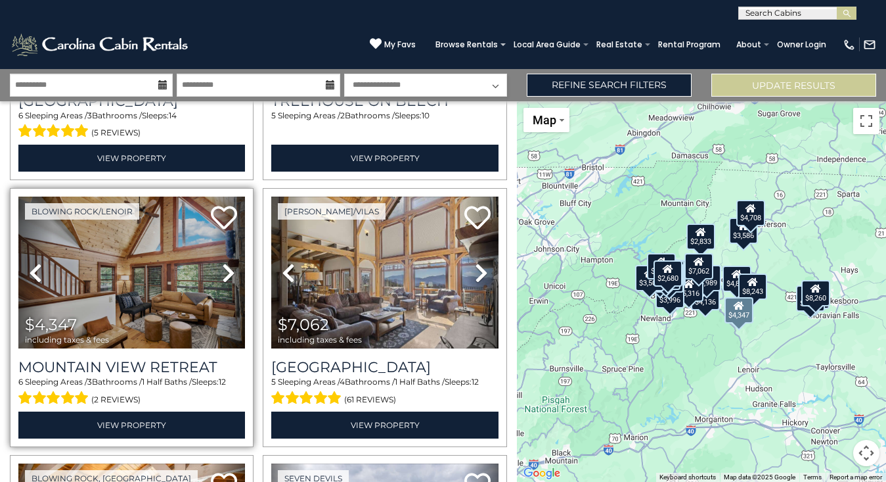
click at [227, 267] on icon at bounding box center [228, 272] width 13 height 21
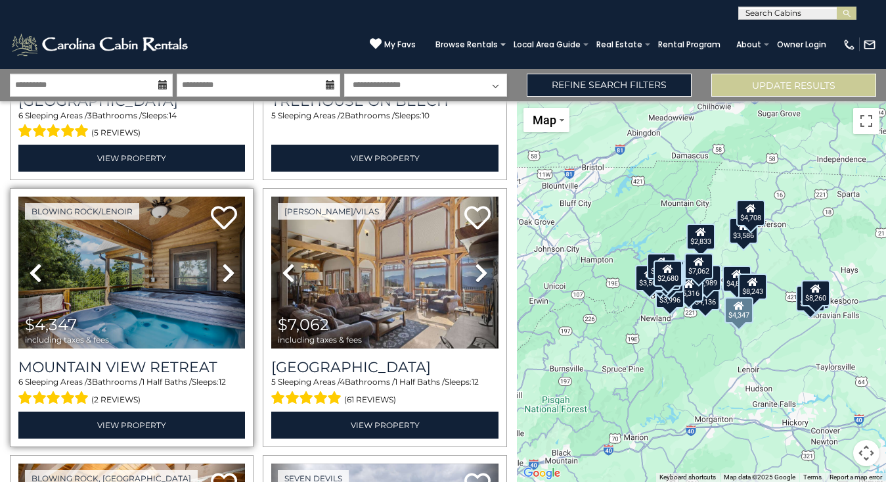
click at [227, 267] on icon at bounding box center [228, 272] width 13 height 21
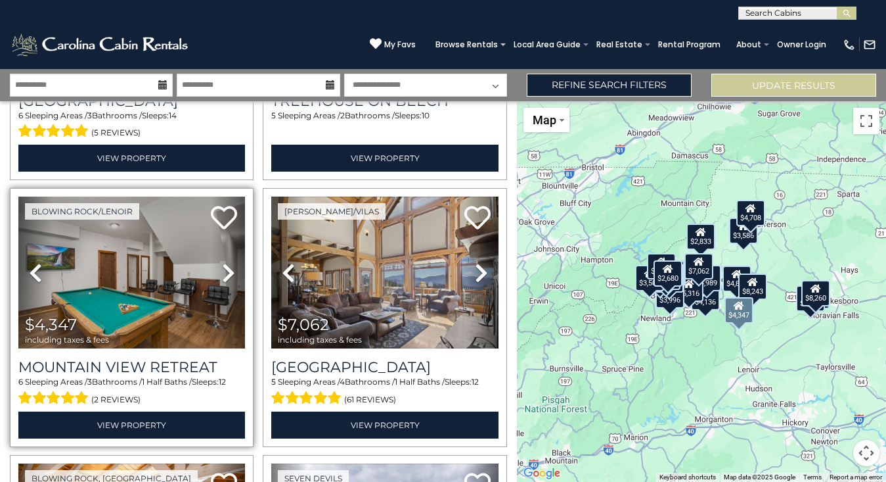
click at [227, 267] on icon at bounding box center [228, 272] width 13 height 21
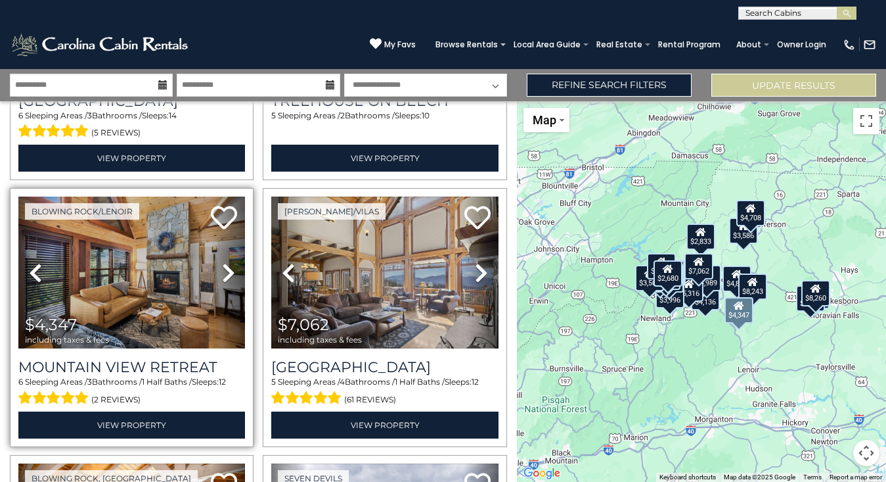
click at [227, 267] on icon at bounding box center [228, 272] width 13 height 21
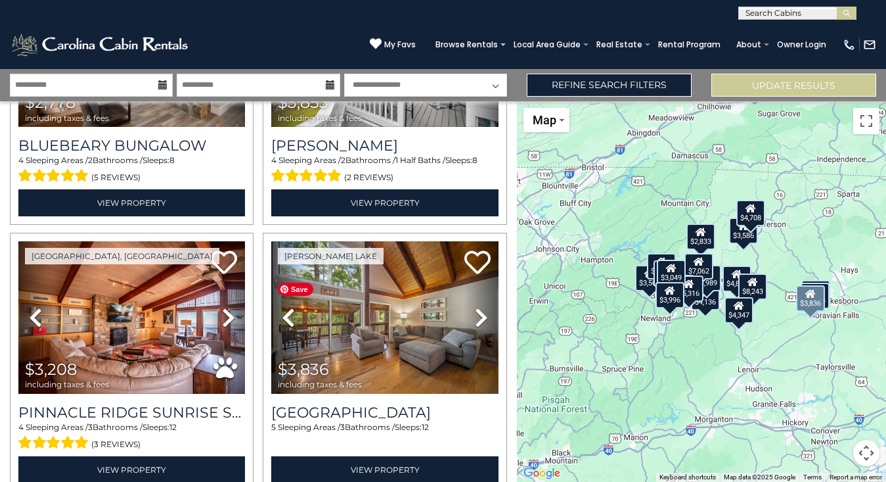
scroll to position [2846, 0]
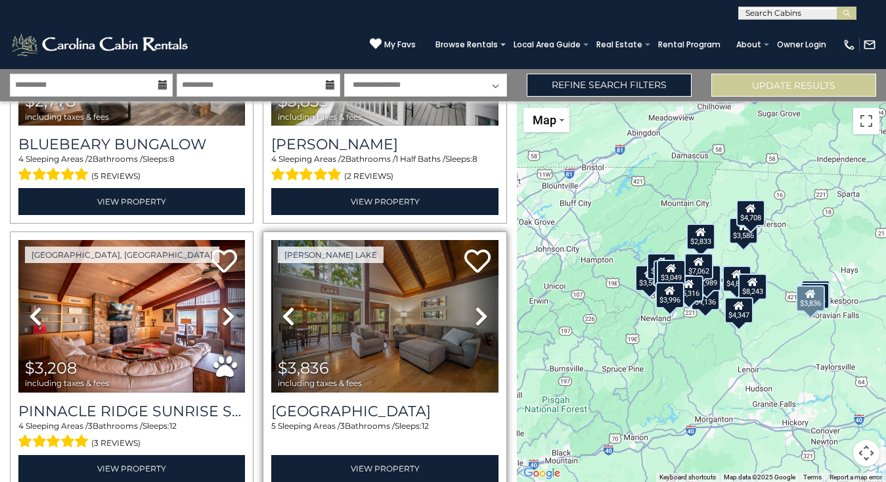
click at [482, 311] on icon at bounding box center [481, 316] width 13 height 21
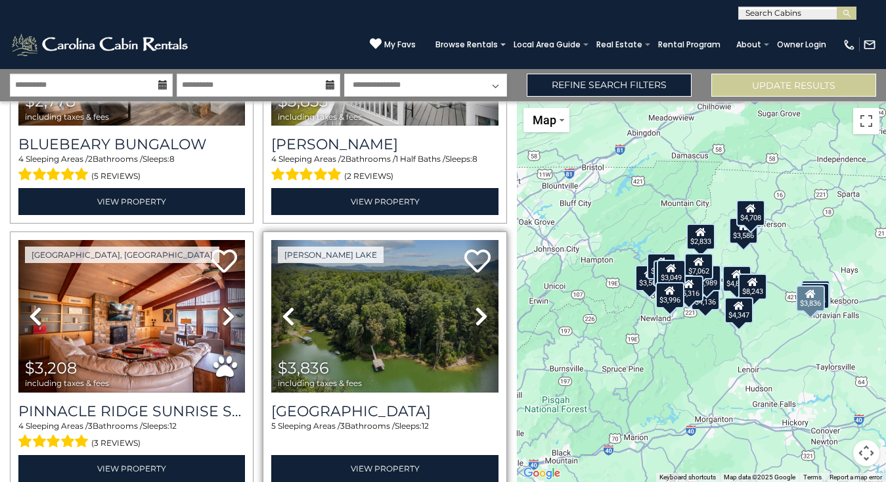
click at [482, 311] on icon at bounding box center [481, 316] width 13 height 21
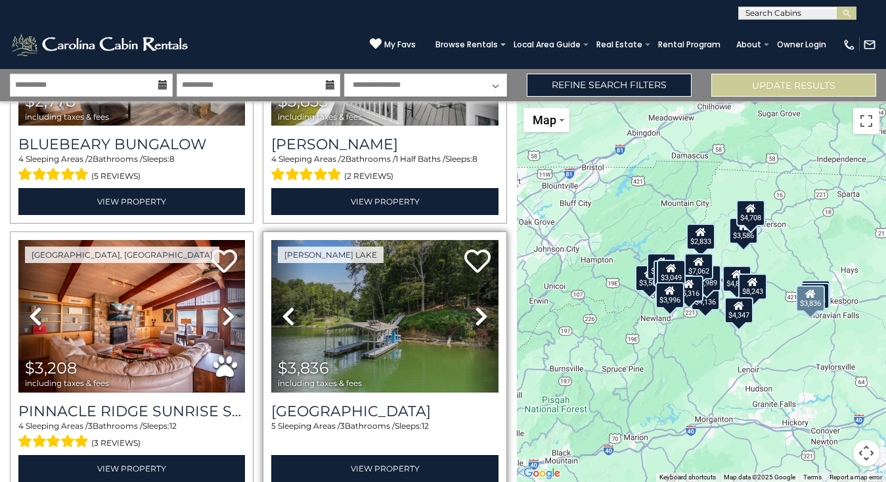
click at [482, 311] on icon at bounding box center [481, 316] width 13 height 21
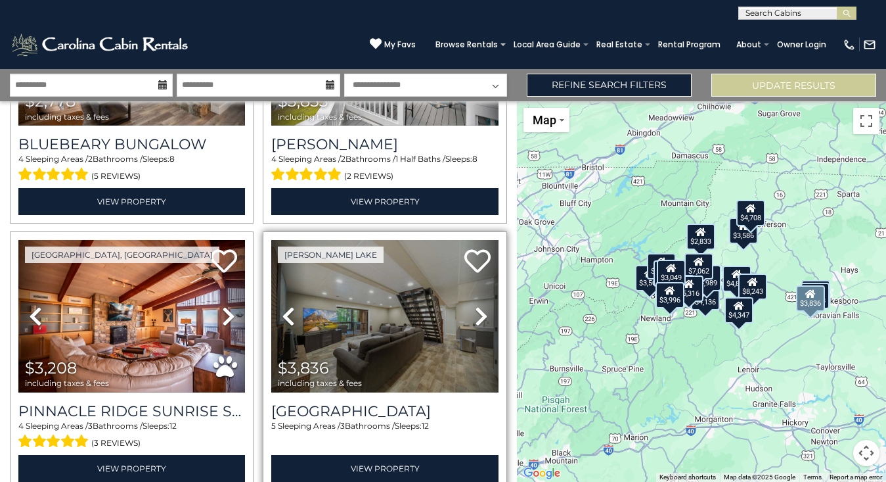
click at [482, 311] on icon at bounding box center [481, 316] width 13 height 21
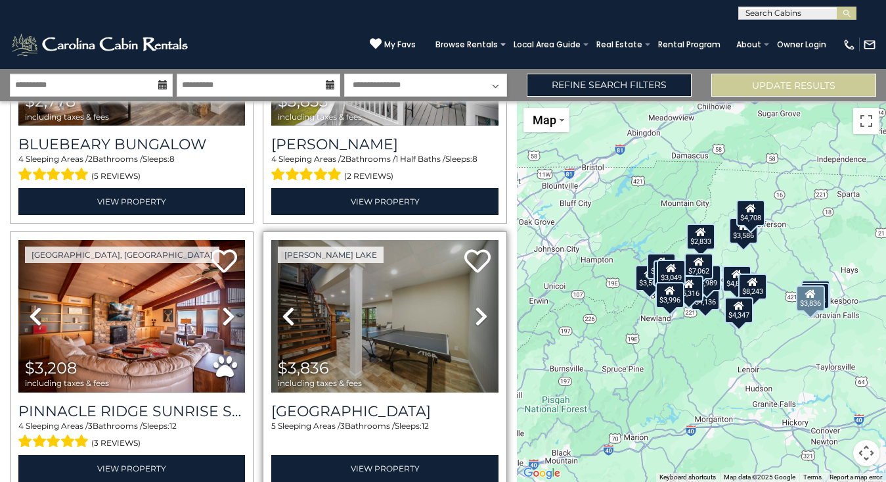
click at [482, 311] on icon at bounding box center [481, 316] width 13 height 21
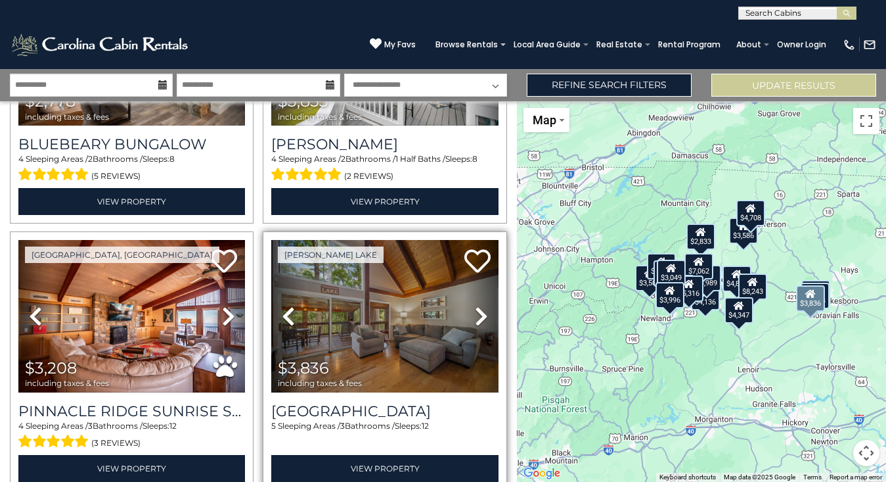
click at [482, 311] on icon at bounding box center [481, 316] width 13 height 21
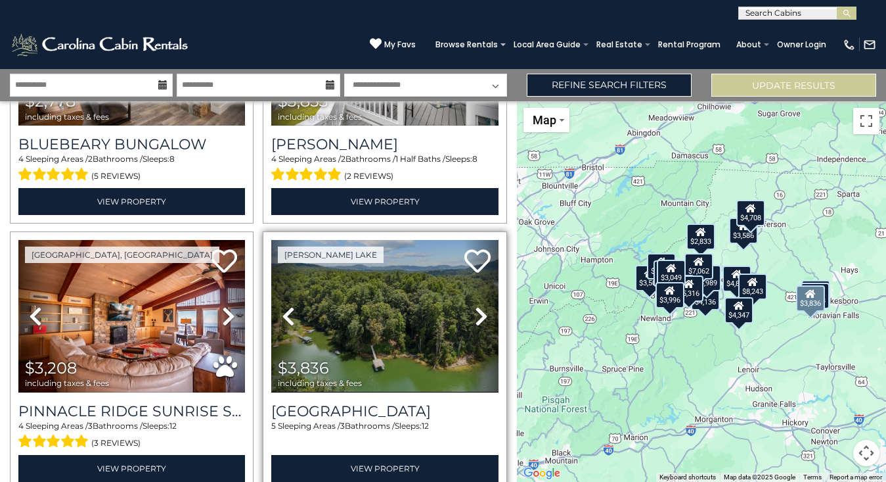
click at [482, 311] on icon at bounding box center [481, 316] width 13 height 21
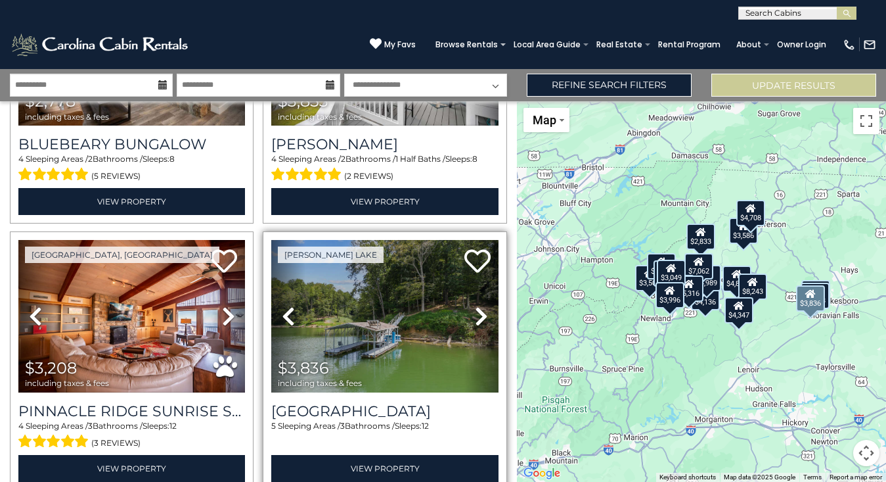
click at [482, 311] on icon at bounding box center [481, 316] width 13 height 21
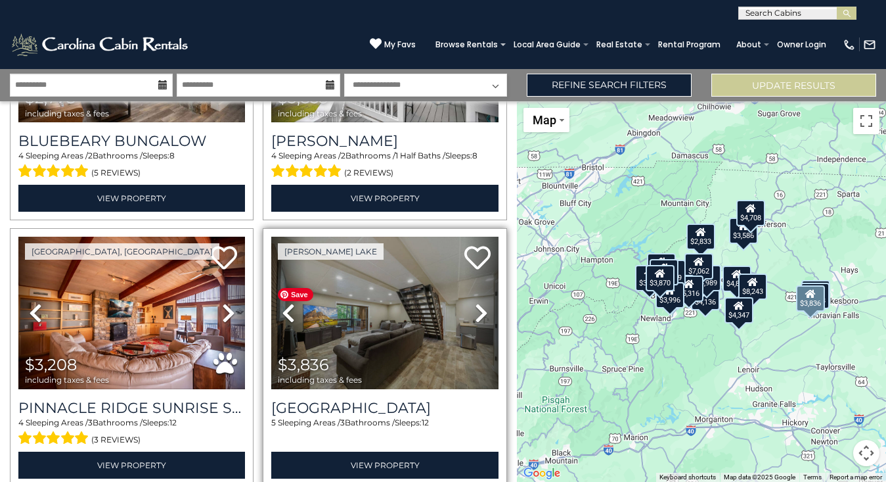
scroll to position [2852, 0]
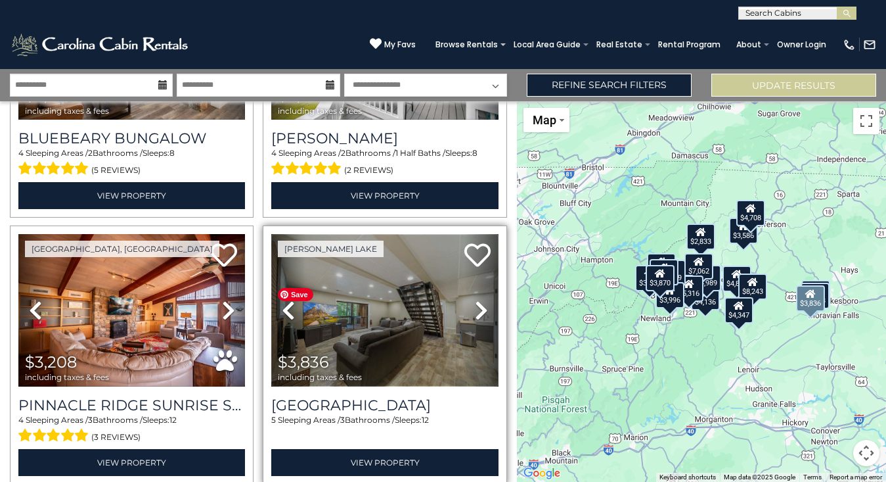
click at [416, 312] on img at bounding box center [384, 310] width 227 height 152
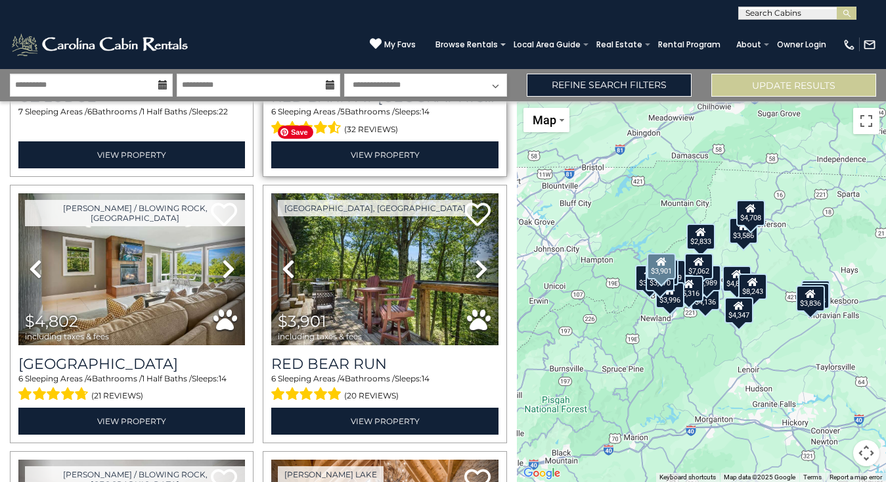
scroll to position [301, 0]
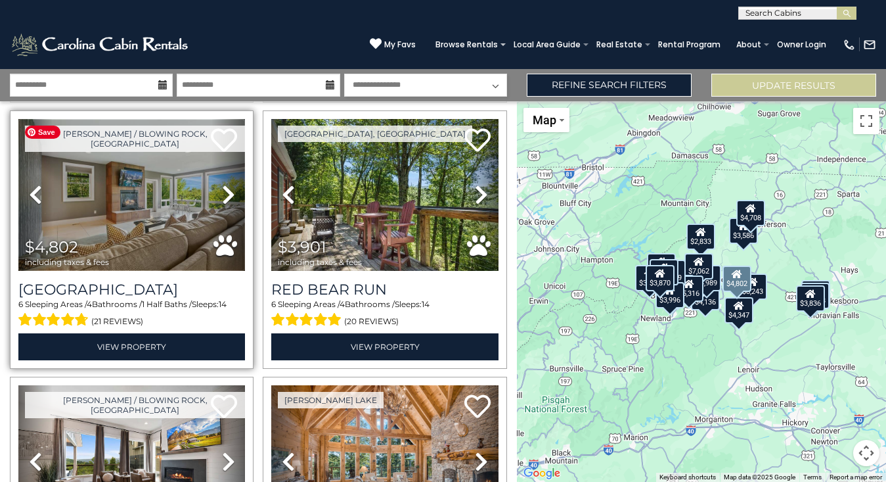
click at [147, 188] on img at bounding box center [131, 195] width 227 height 152
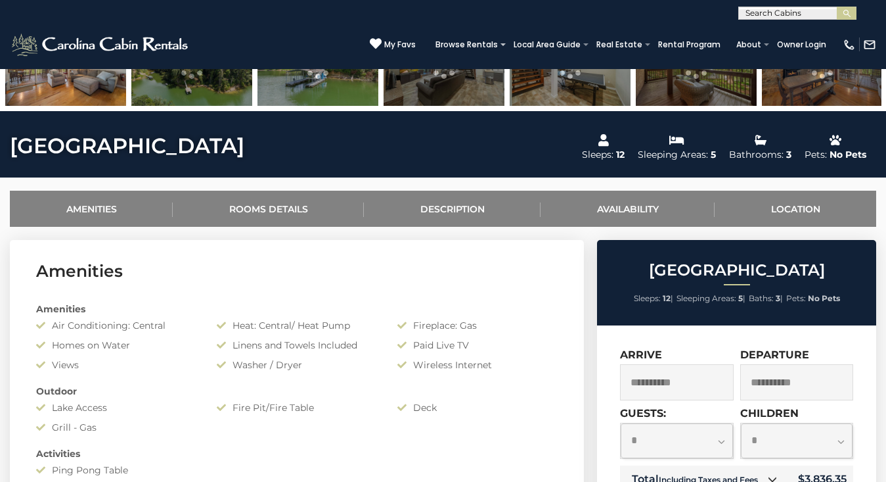
scroll to position [402, 0]
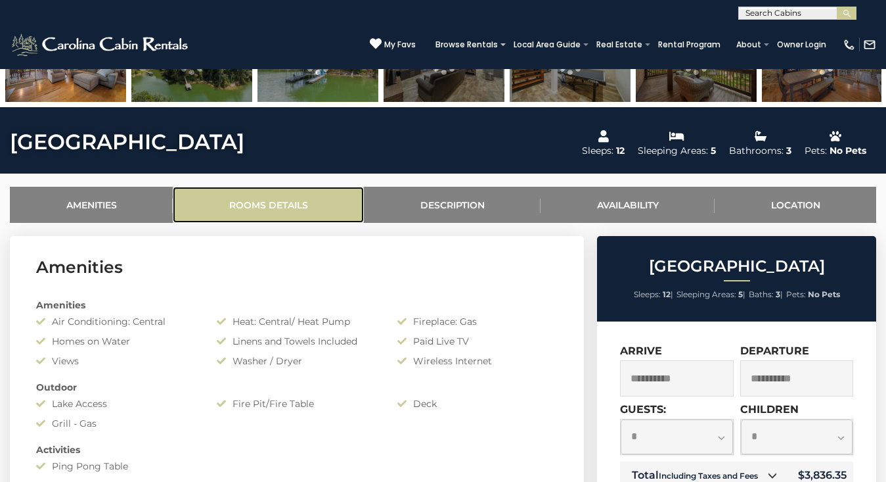
click at [279, 202] on link "Rooms Details" at bounding box center [268, 205] width 191 height 36
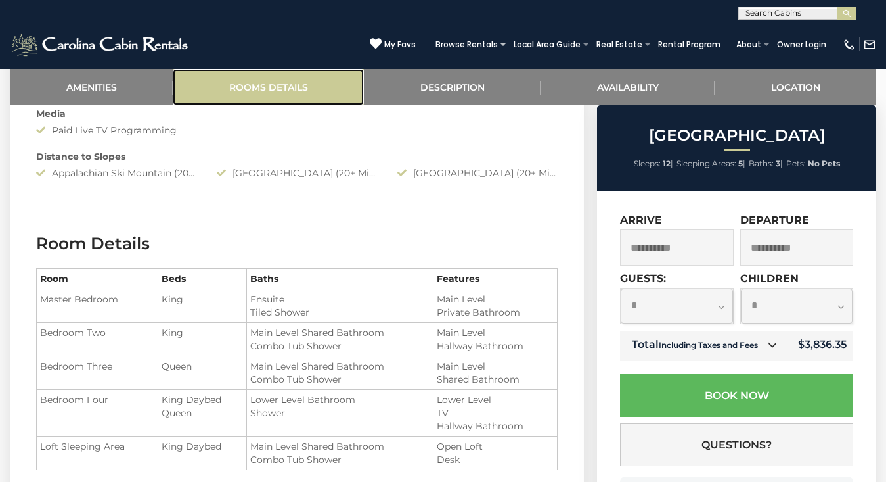
scroll to position [1018, 0]
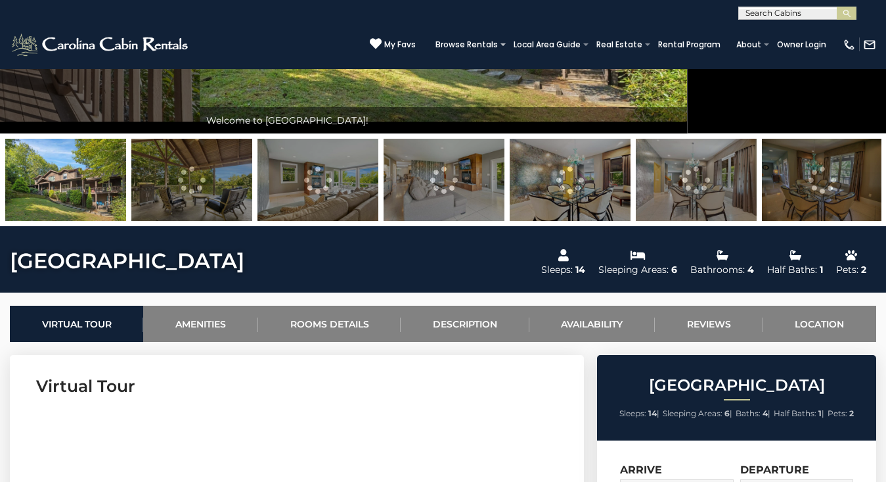
scroll to position [298, 0]
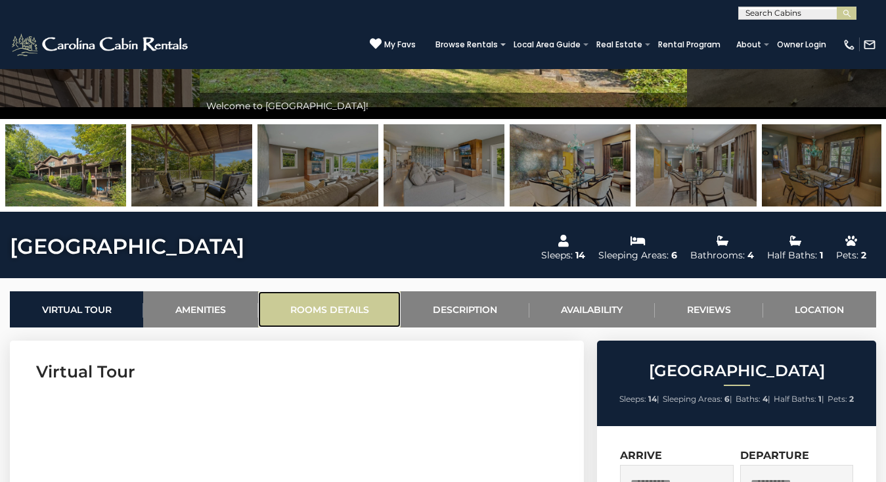
click at [349, 306] on link "Rooms Details" at bounding box center [329, 309] width 143 height 36
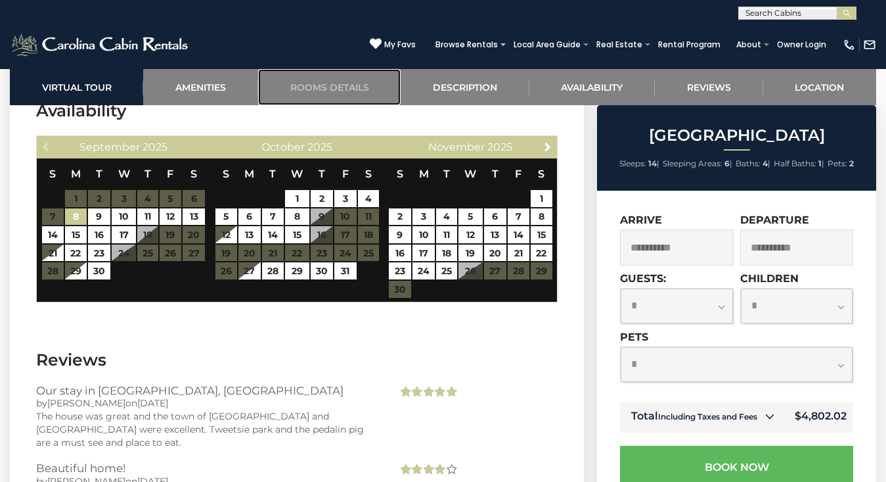
scroll to position [2698, 0]
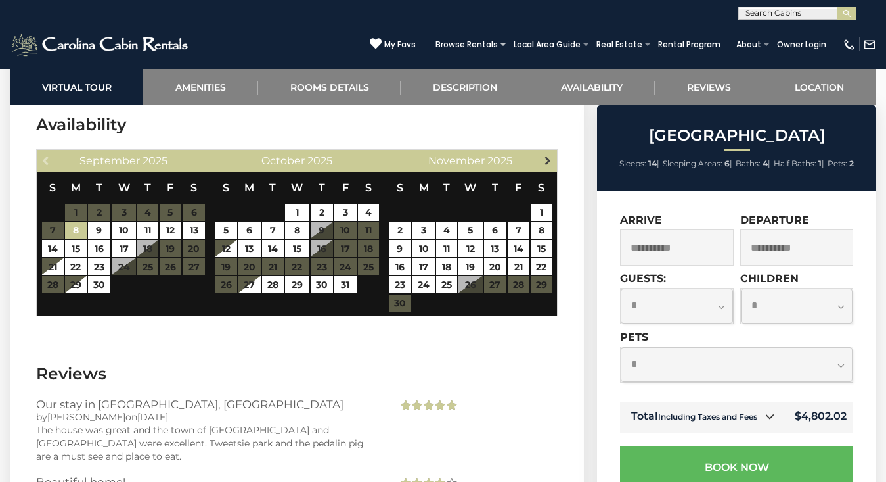
click at [543, 162] on span "Next" at bounding box center [548, 160] width 11 height 11
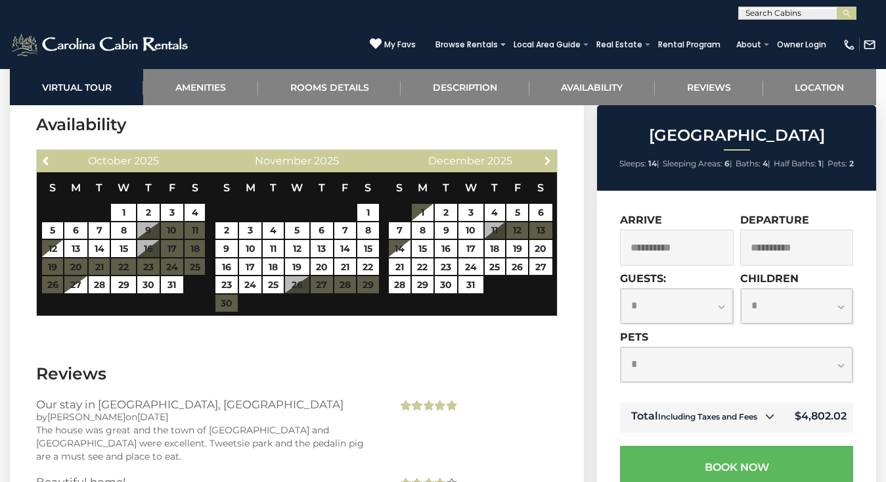
click at [543, 162] on span "Next" at bounding box center [548, 160] width 11 height 11
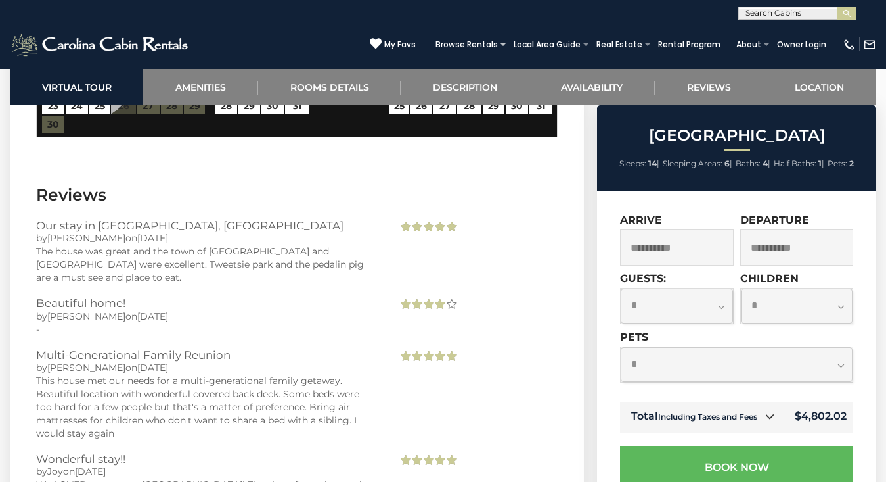
scroll to position [2878, 0]
